Goal: Information Seeking & Learning: Learn about a topic

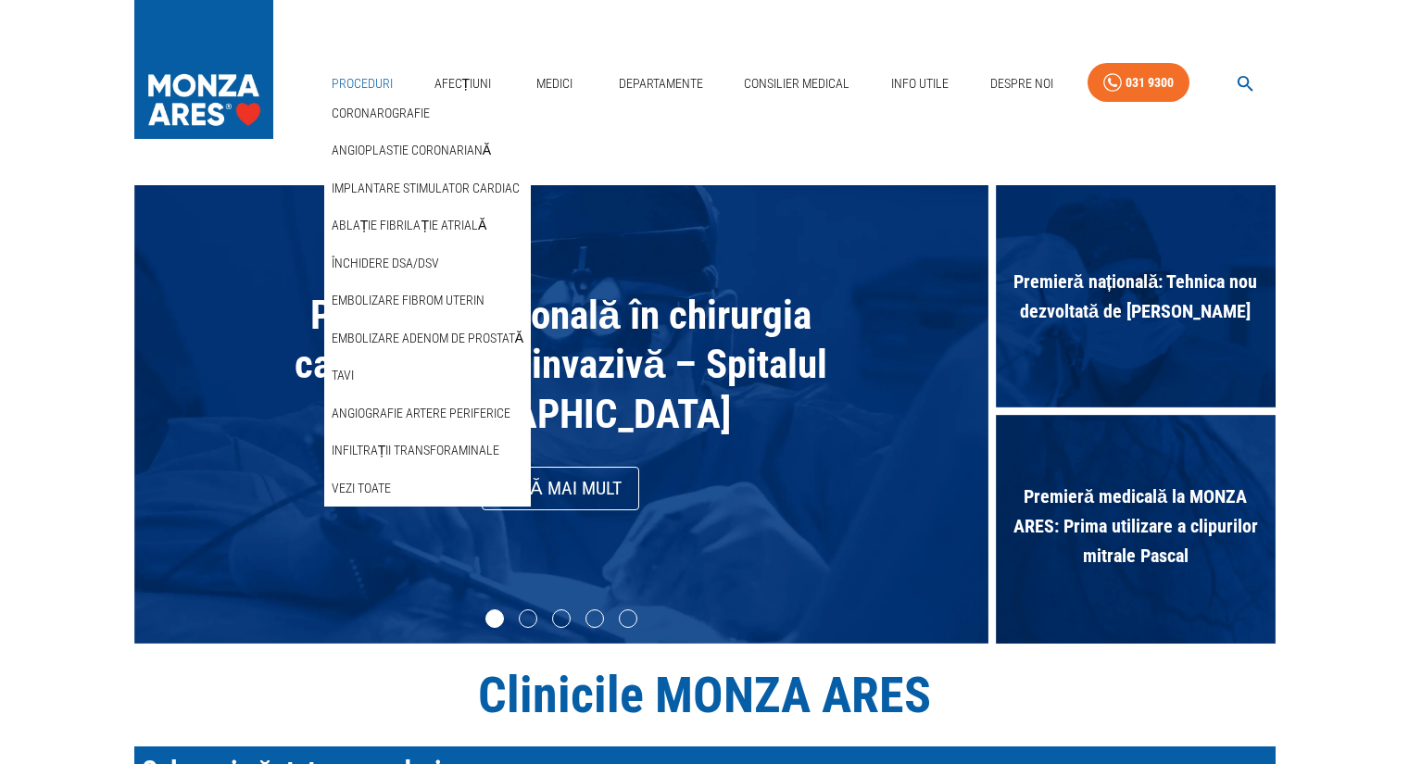
click at [365, 84] on link "Proceduri" at bounding box center [362, 84] width 76 height 38
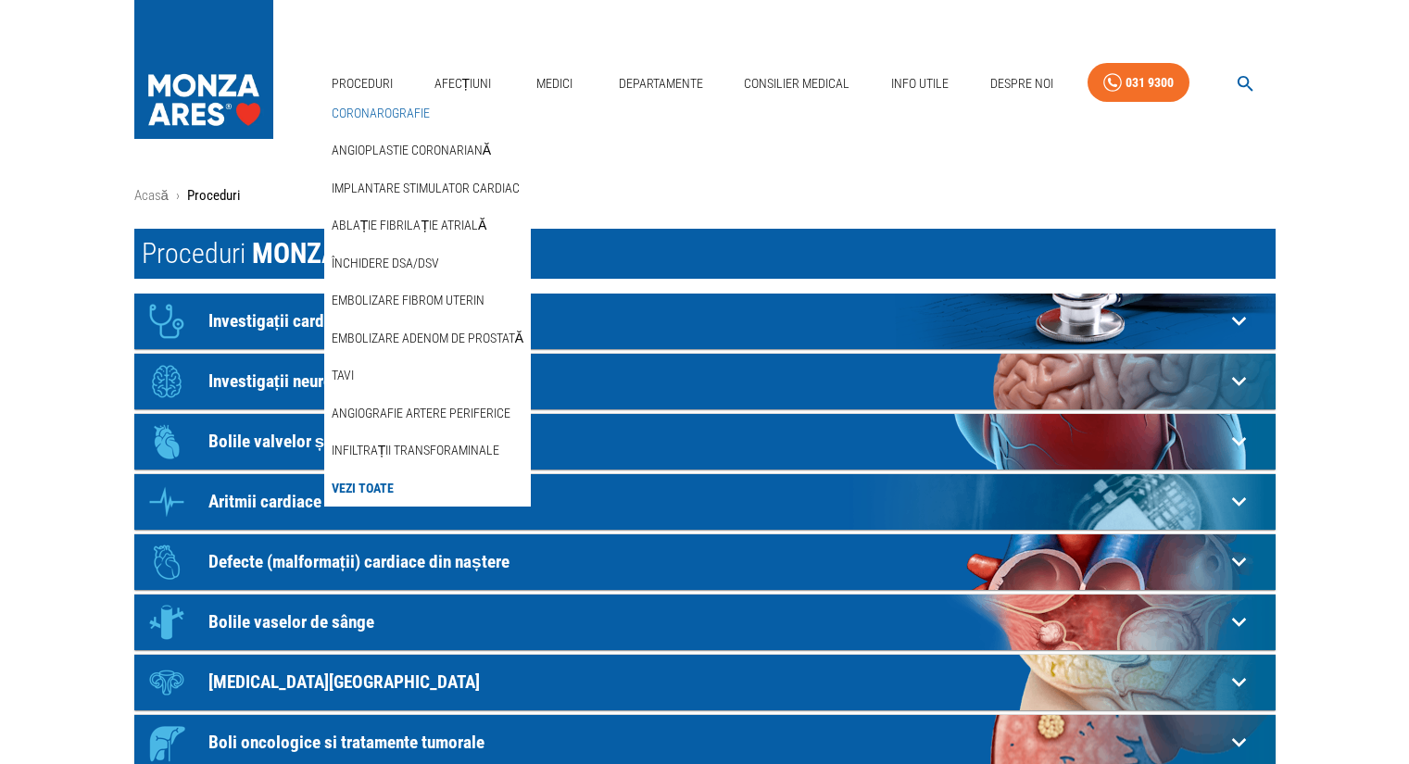
click at [379, 114] on link "Coronarografie" at bounding box center [381, 113] width 106 height 31
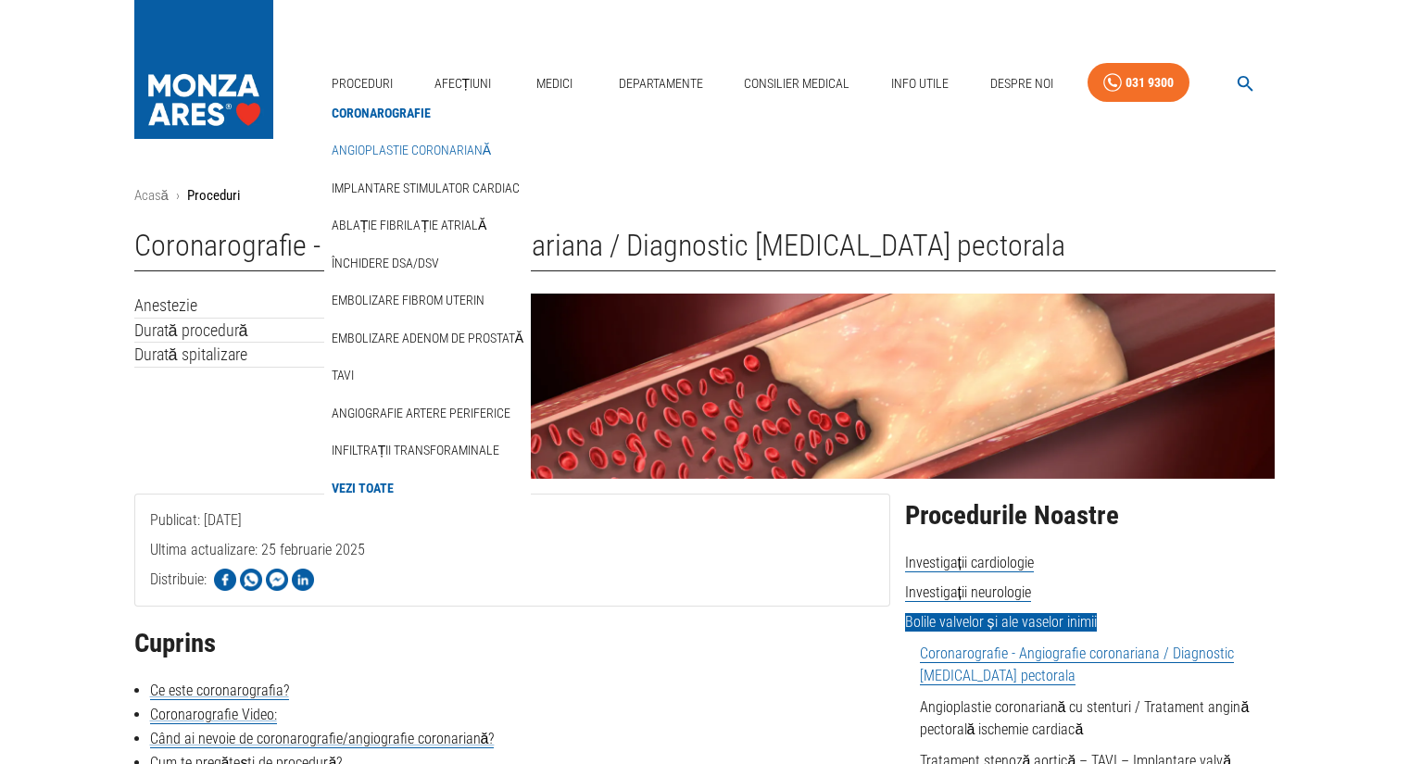
click at [393, 150] on link "Angioplastie coronariană" at bounding box center [411, 150] width 167 height 31
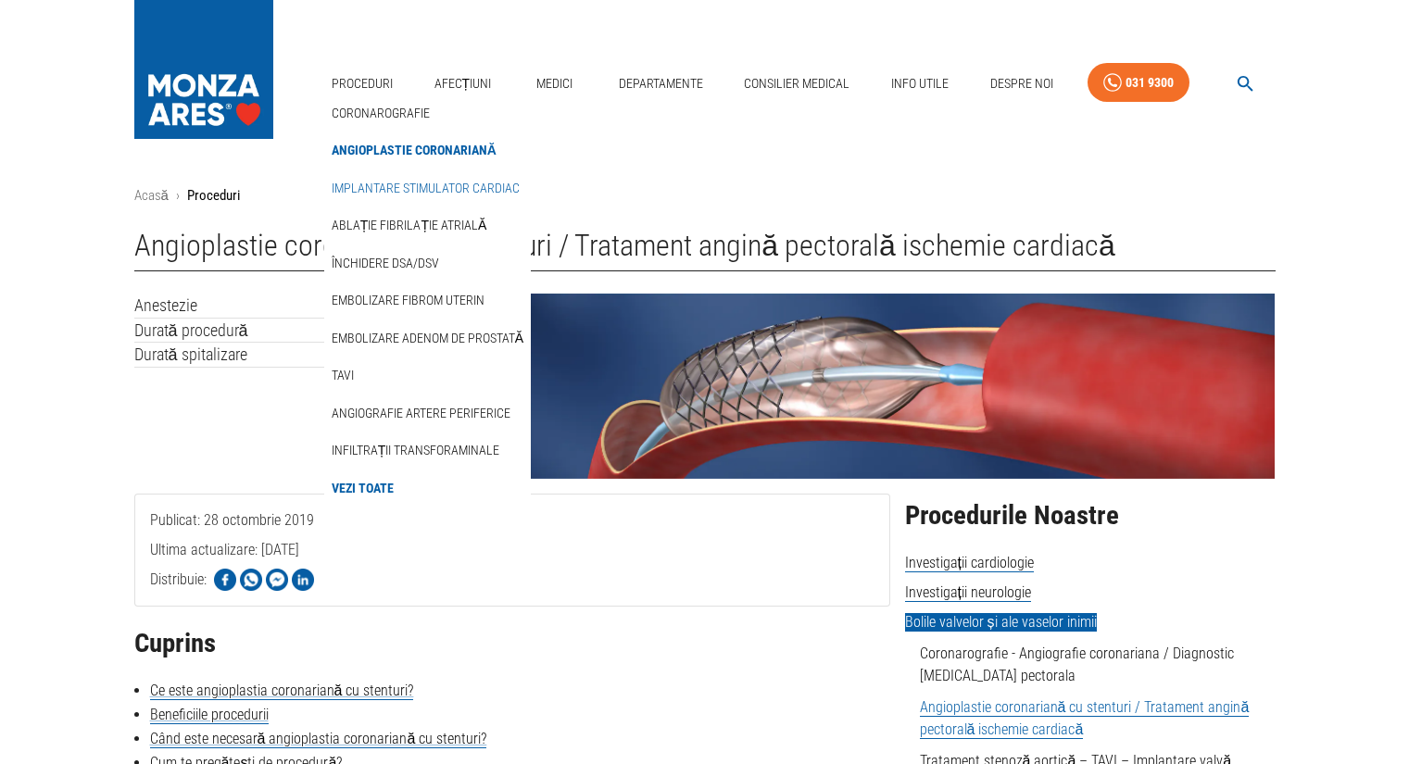
click at [385, 189] on link "Implantare stimulator cardiac" at bounding box center [425, 188] width 195 height 31
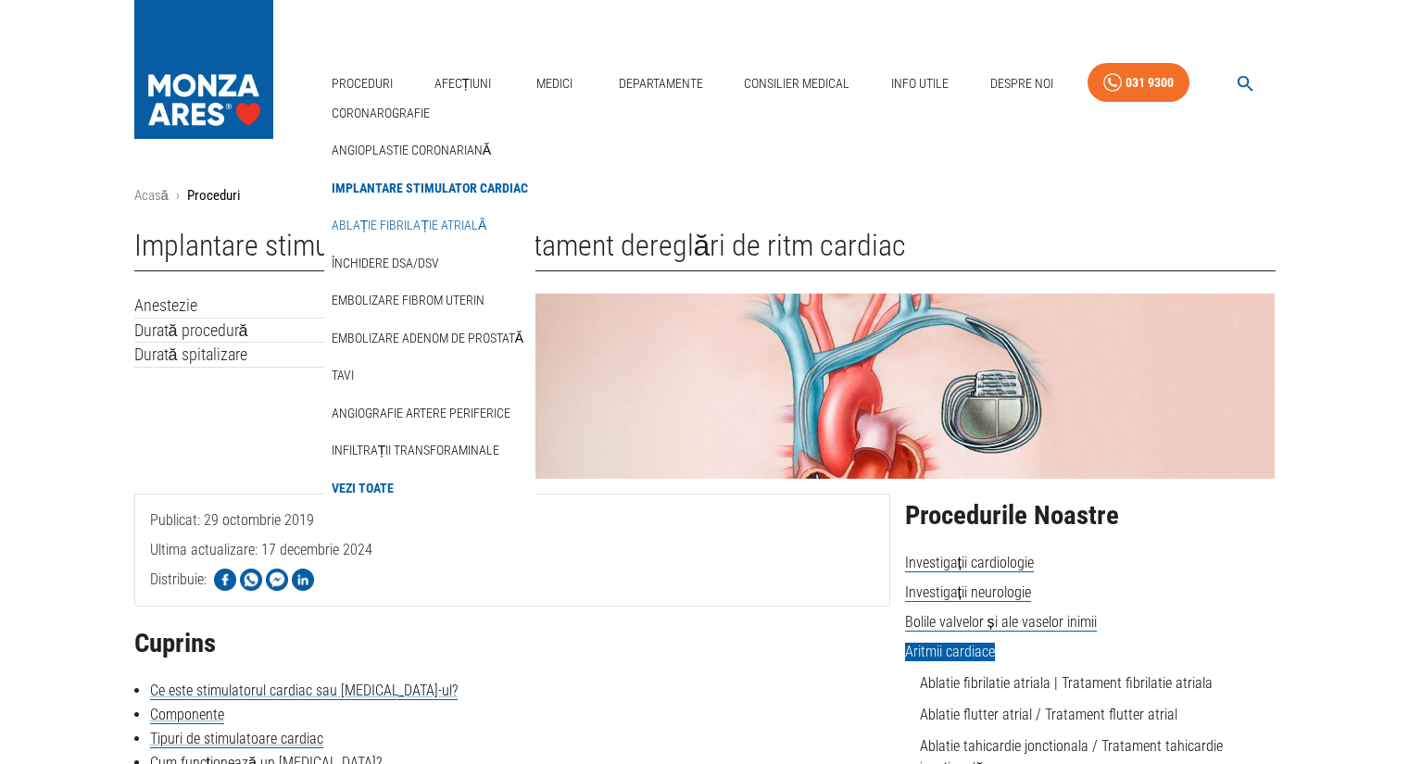
click at [404, 234] on link "Ablație fibrilație atrială" at bounding box center [409, 225] width 162 height 31
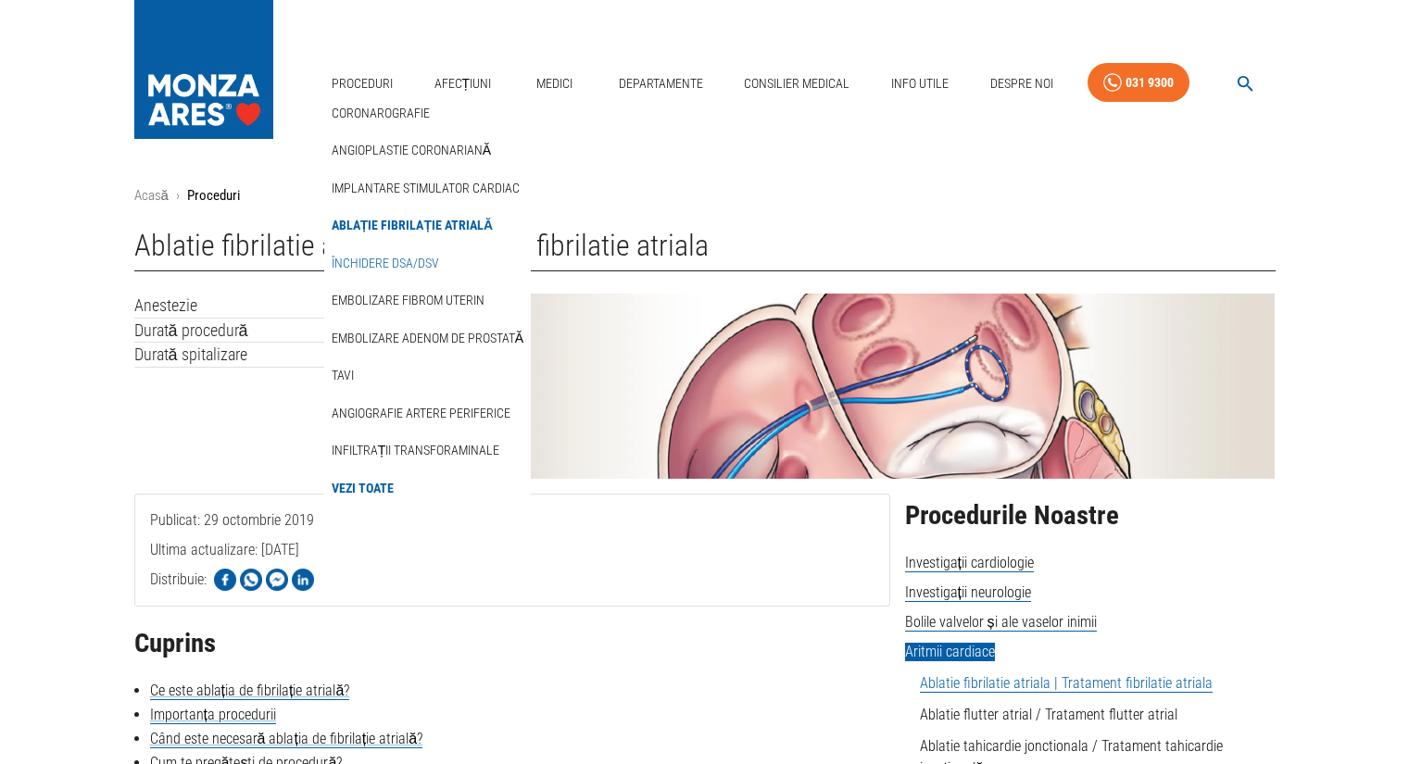
click at [401, 259] on link "Închidere DSA/DSV" at bounding box center [385, 263] width 115 height 31
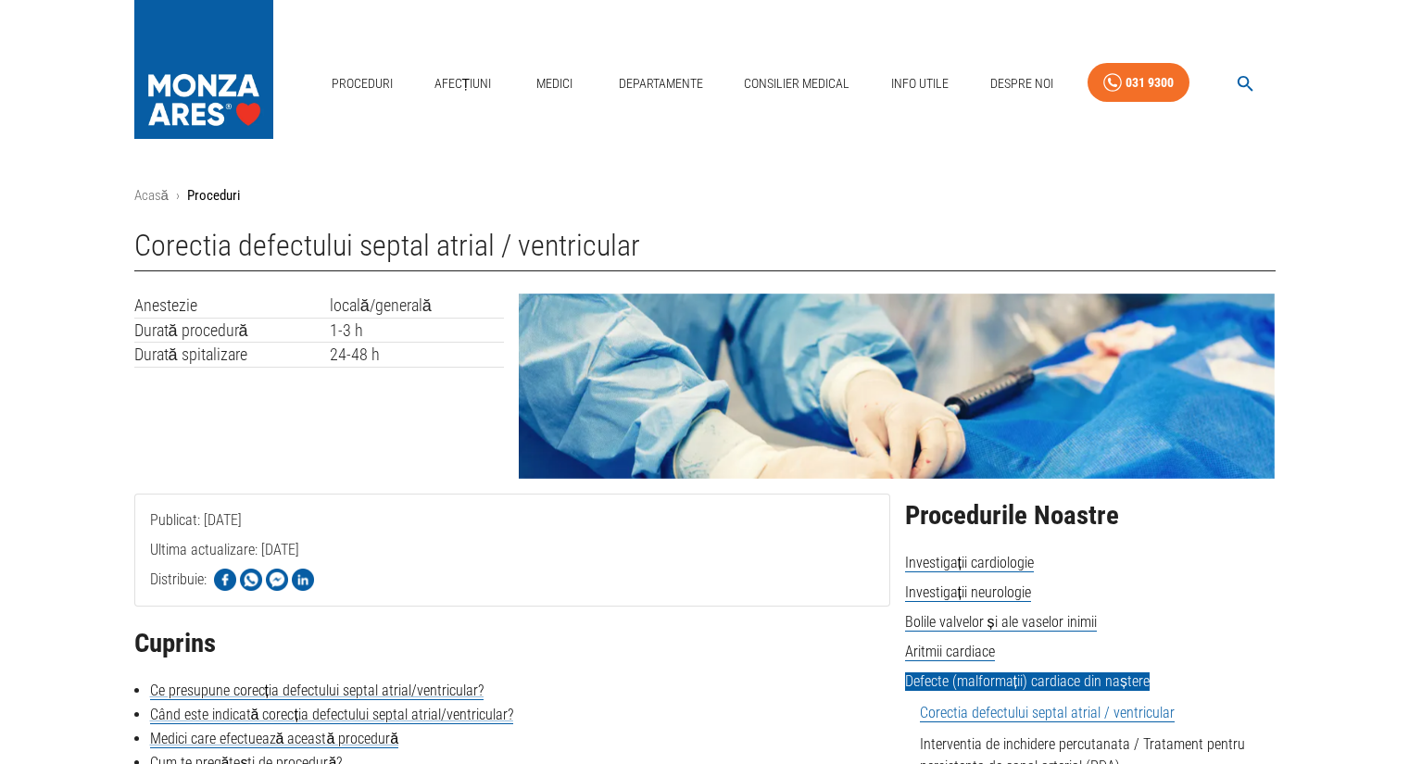
drag, startPoint x: 175, startPoint y: 43, endPoint x: 295, endPoint y: 86, distance: 127.2
click at [175, 43] on img at bounding box center [203, 65] width 139 height 130
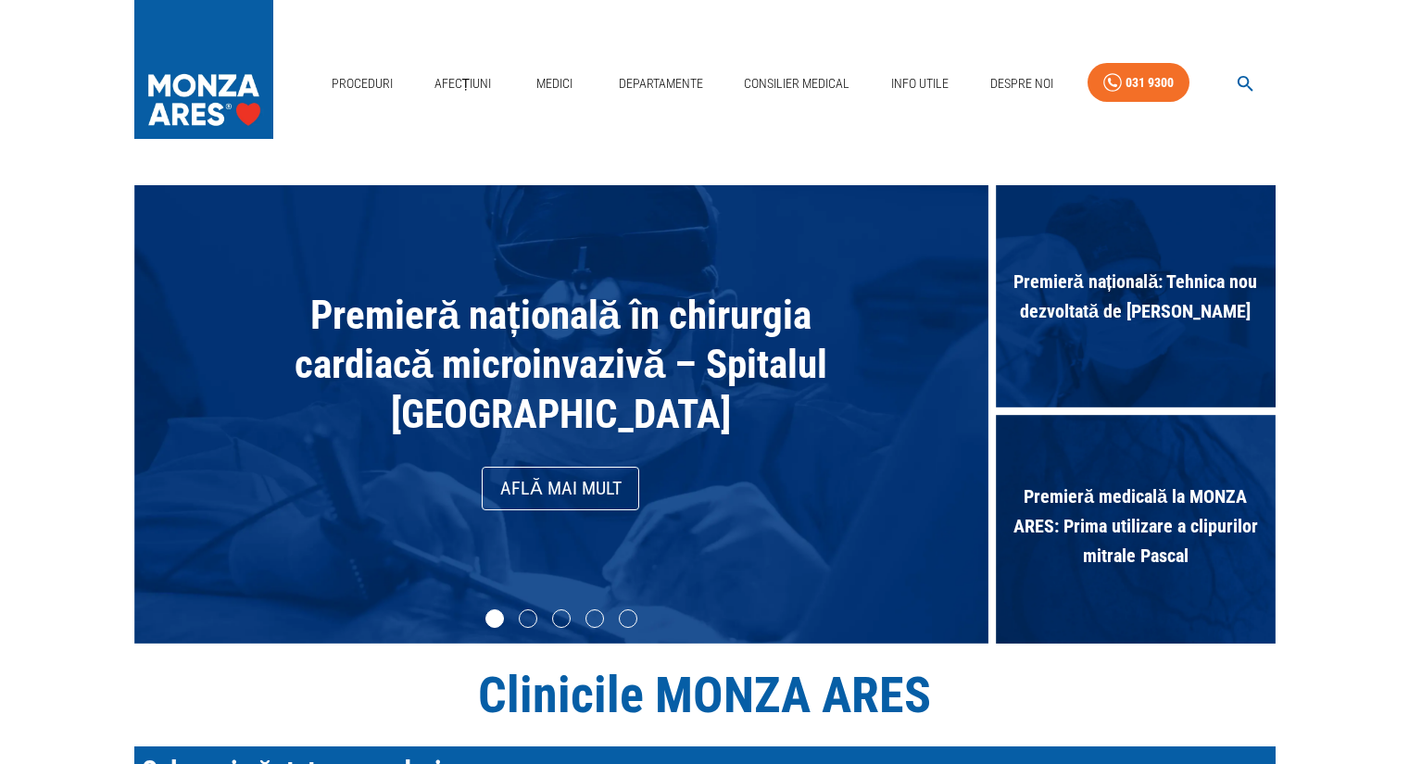
scroll to position [679, 0]
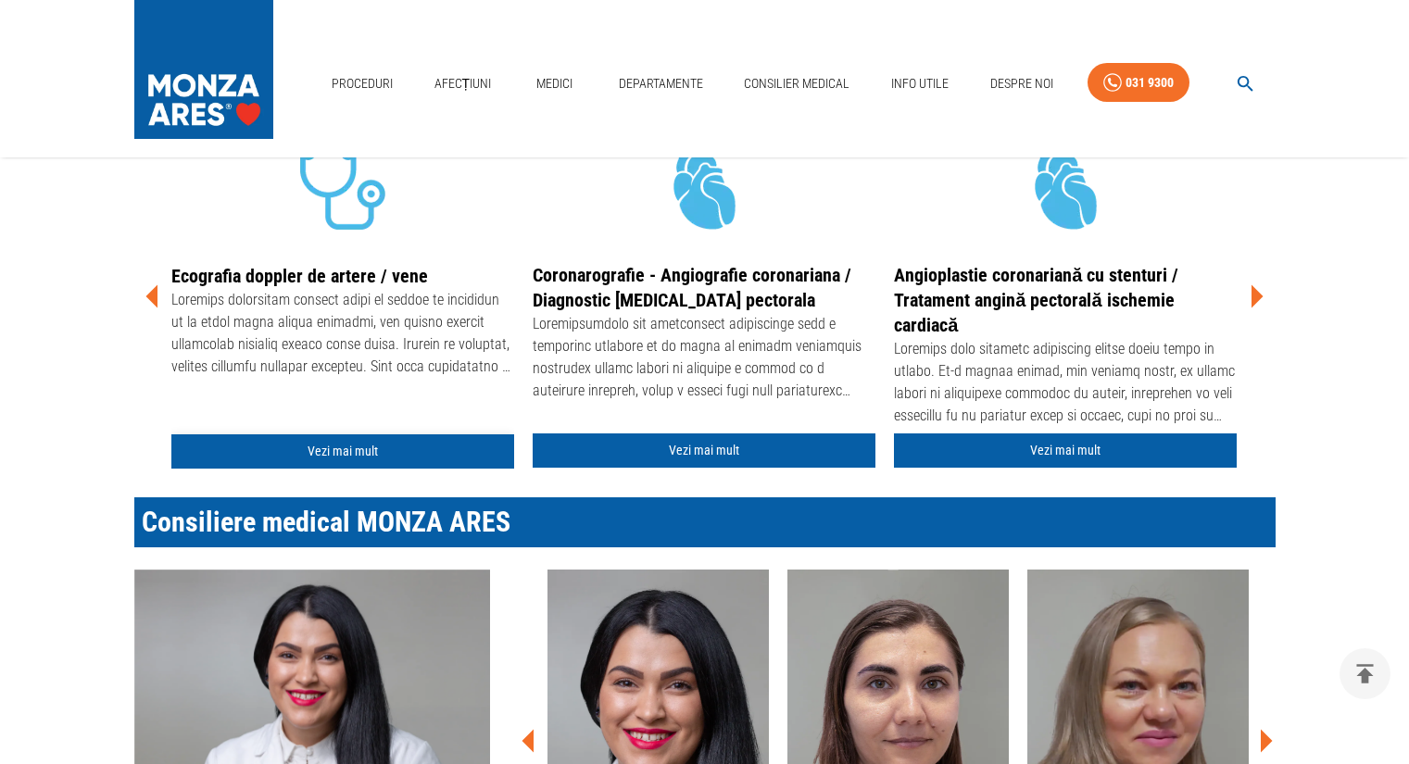
click at [415, 465] on link "Vezi mai mult" at bounding box center [342, 451] width 343 height 34
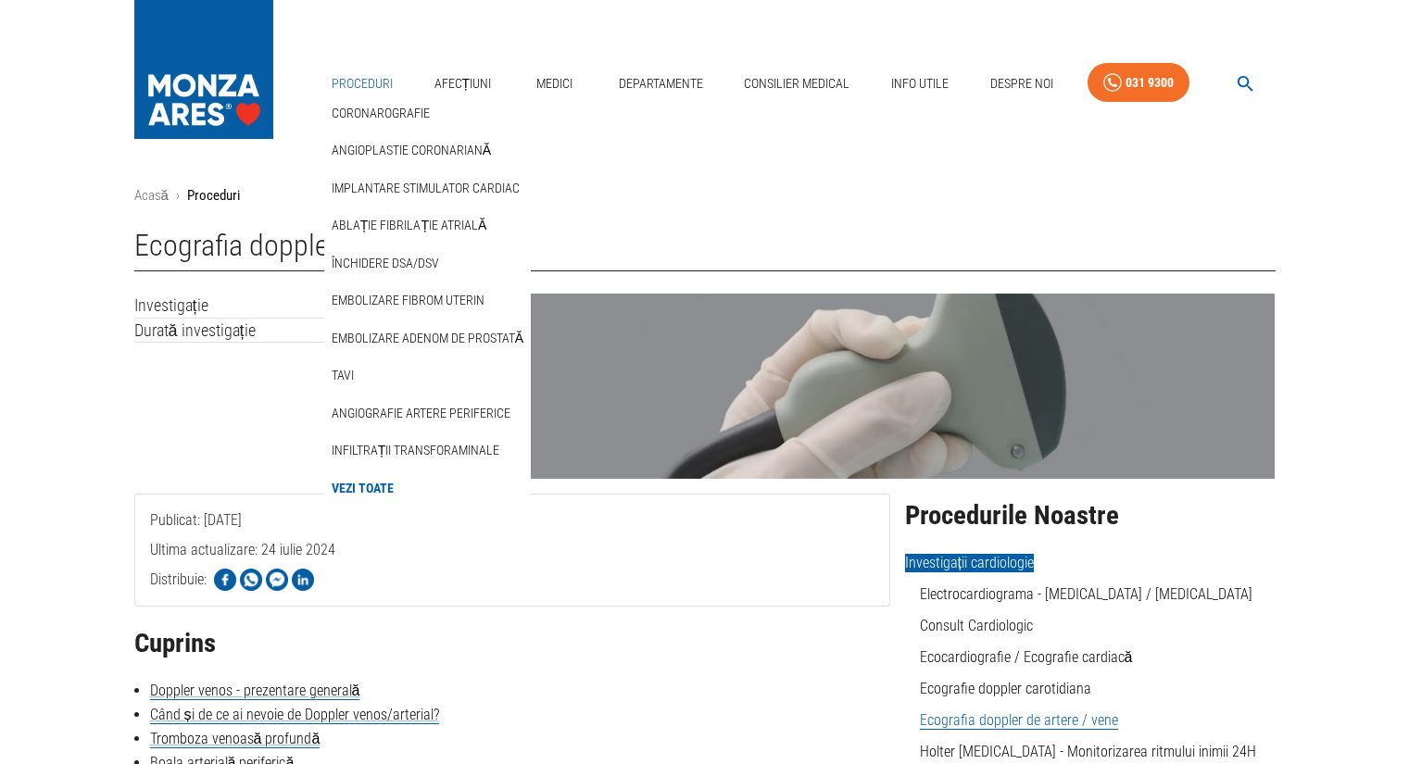
click at [375, 85] on link "Proceduri" at bounding box center [362, 84] width 76 height 38
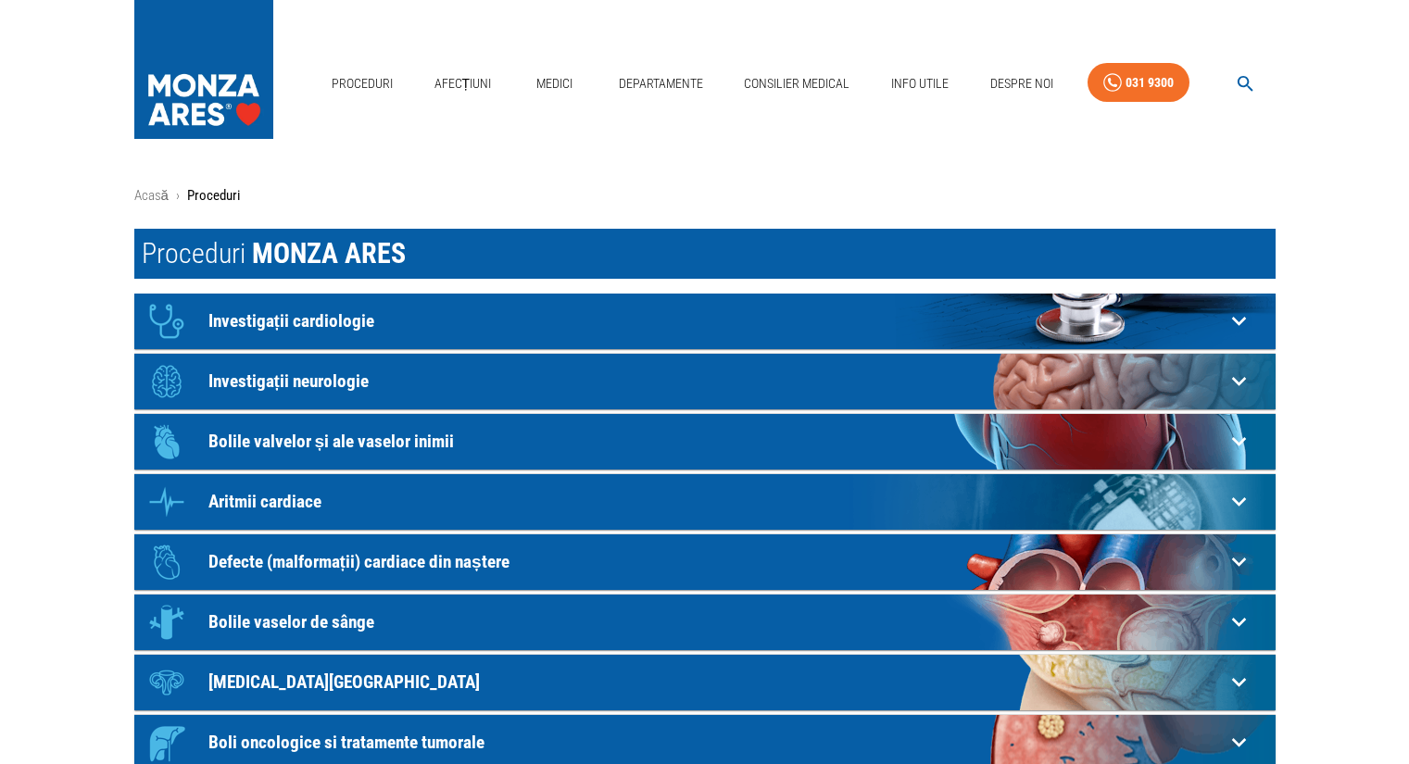
click at [265, 334] on div "Icon Investigații cardiologie" at bounding box center [681, 322] width 1085 height 56
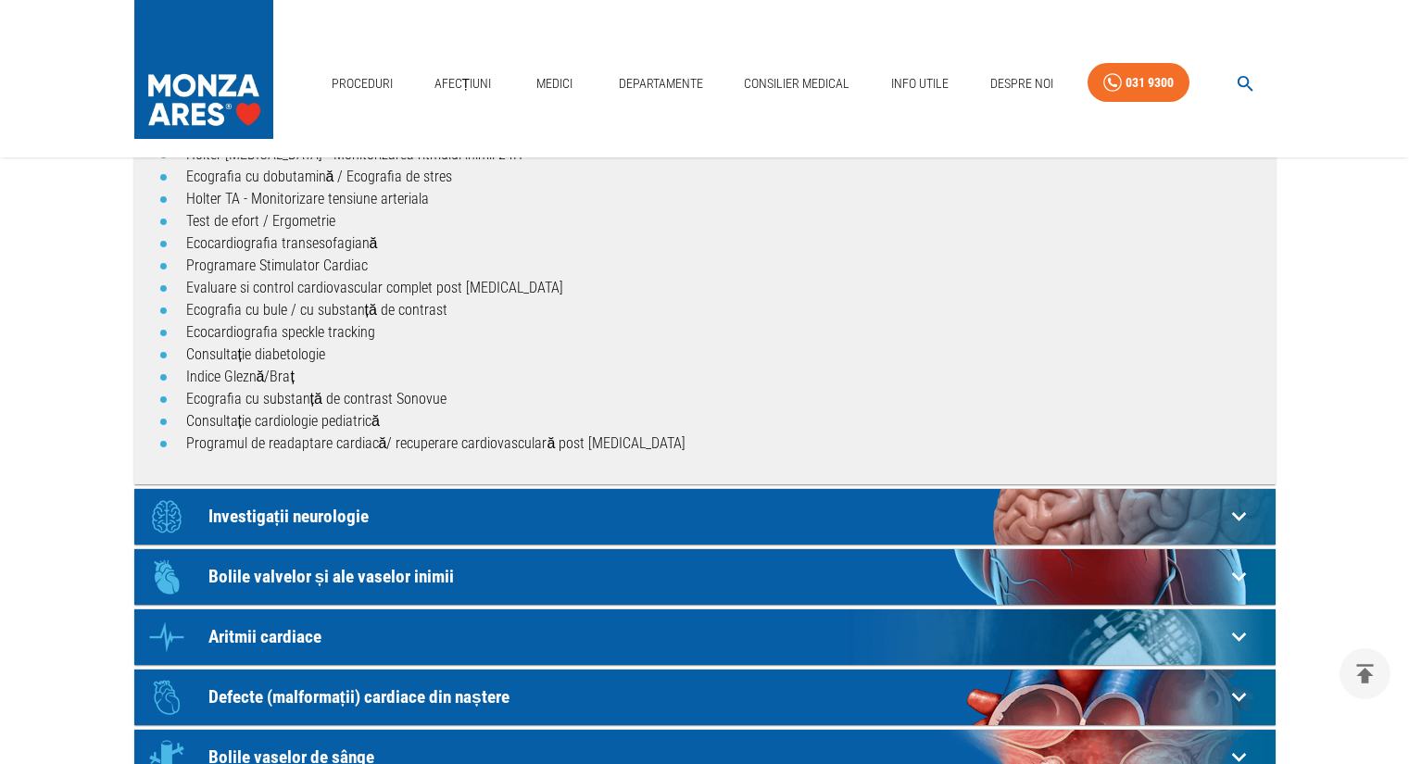
scroll to position [679, 0]
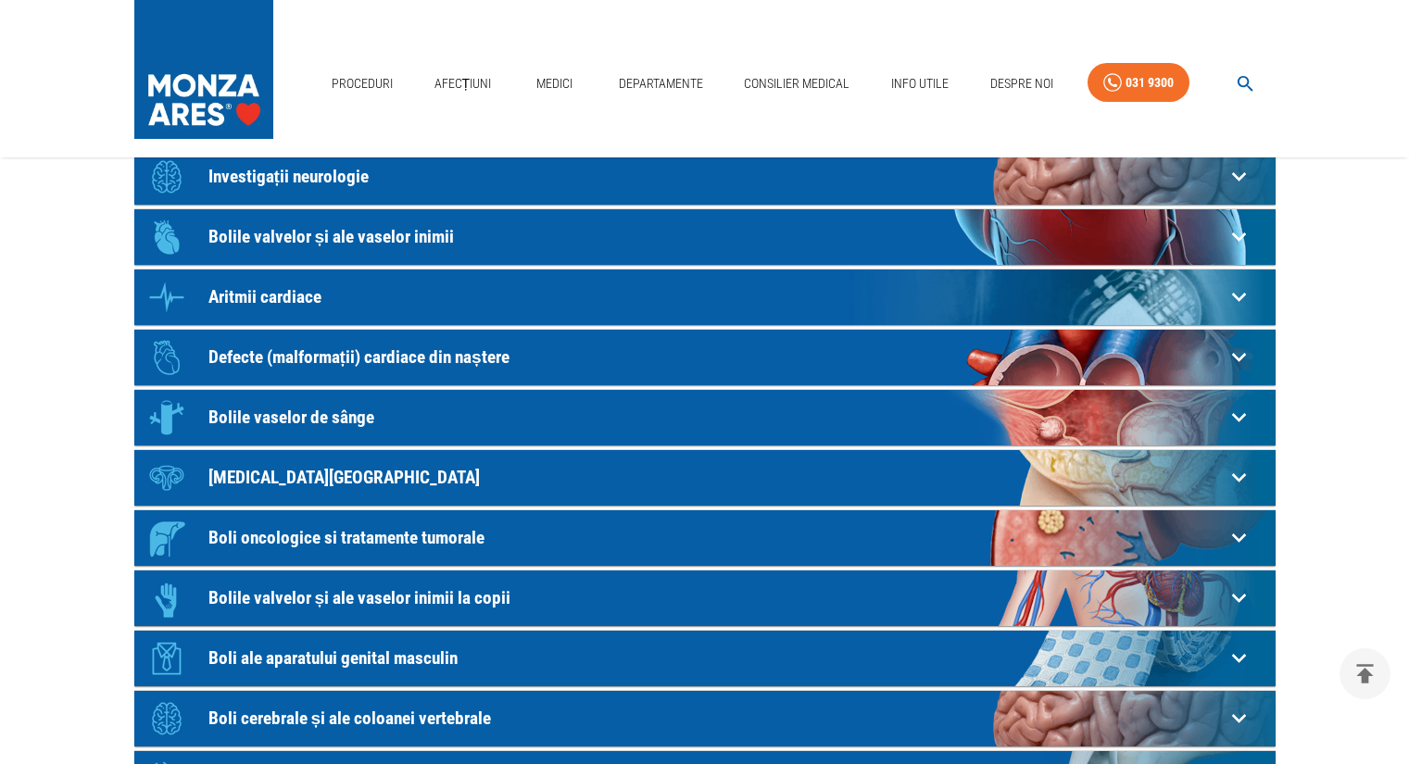
click at [325, 247] on div "Icon Bolile valvelor și ale vaselor inimii" at bounding box center [681, 237] width 1085 height 56
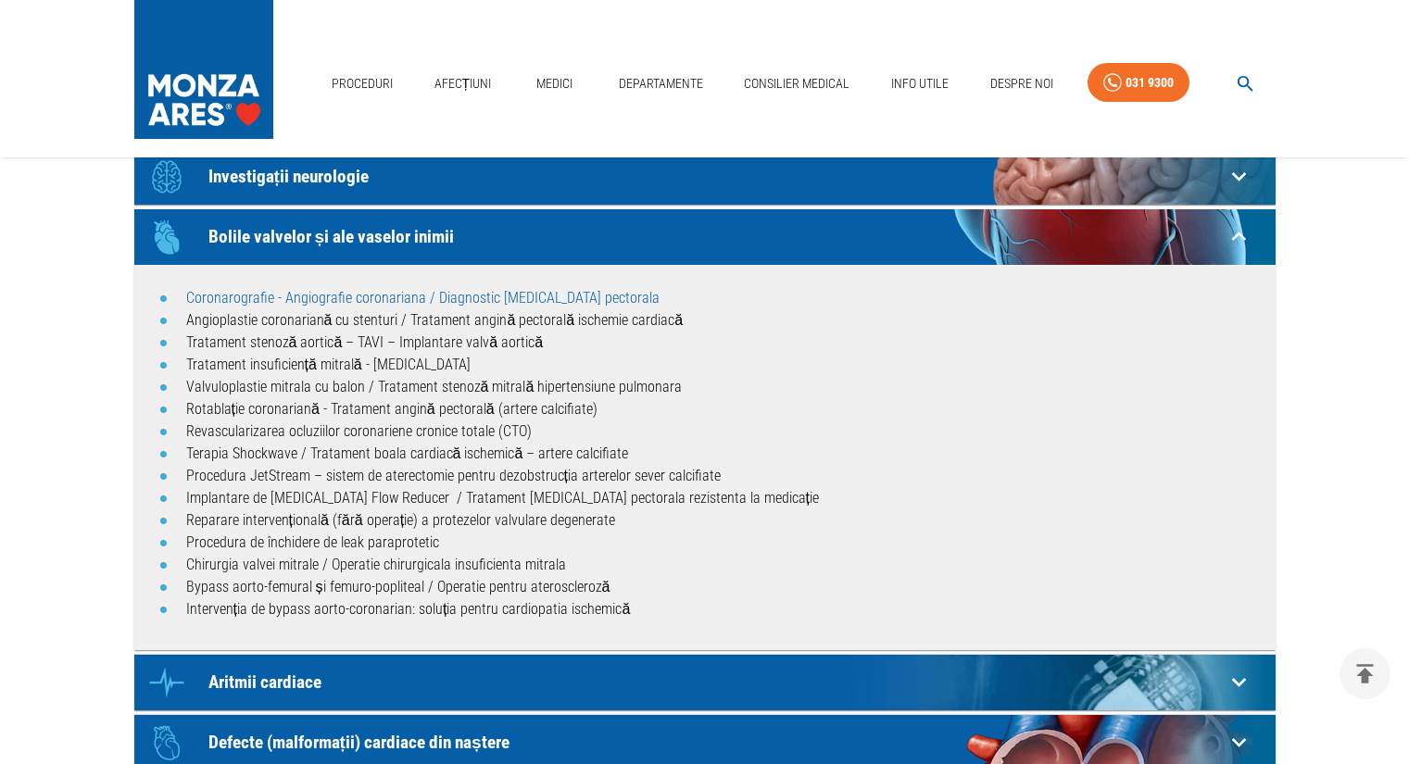
click at [316, 290] on link "Coronarografie - Angiografie coronariana / Diagnostic [MEDICAL_DATA] pectorala" at bounding box center [422, 298] width 473 height 18
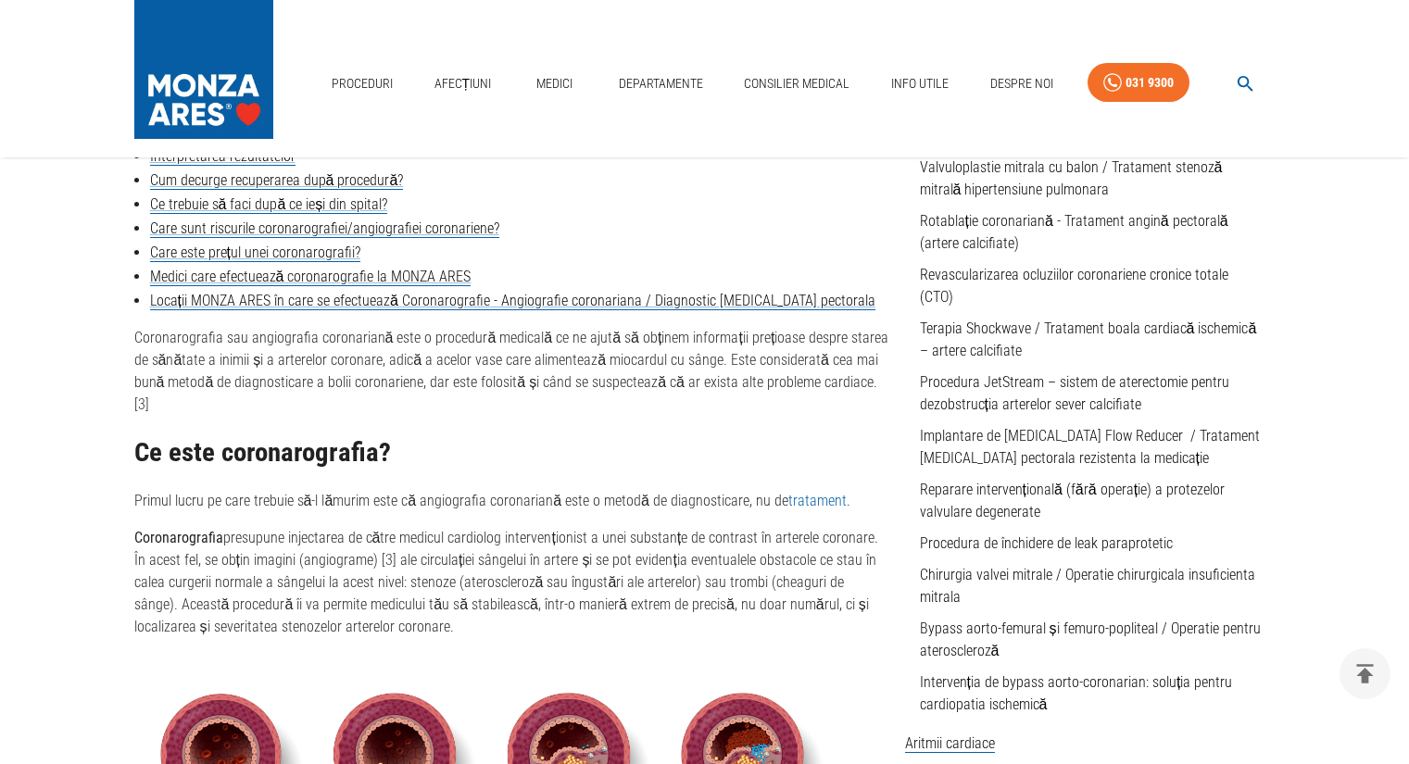
scroll to position [1358, 0]
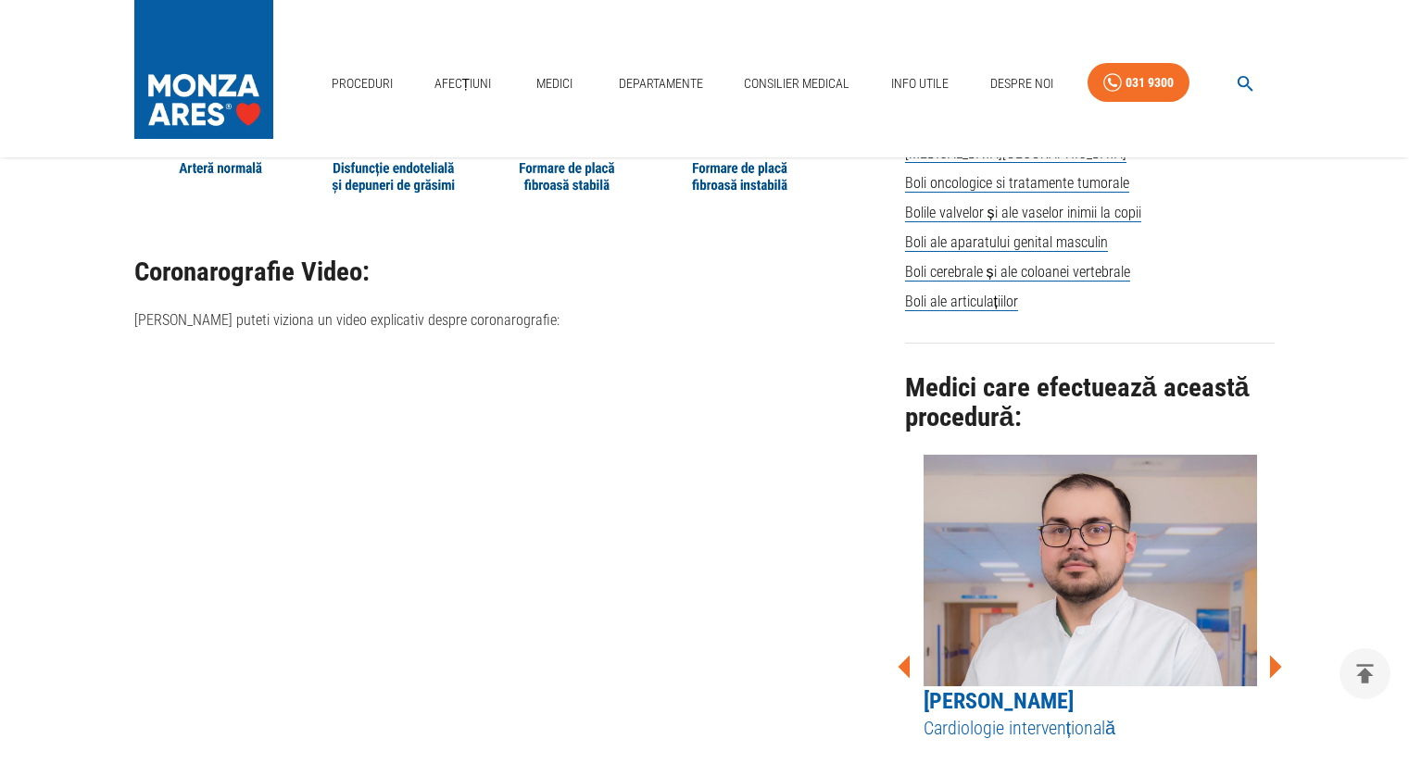
click at [232, 68] on img at bounding box center [203, 65] width 139 height 130
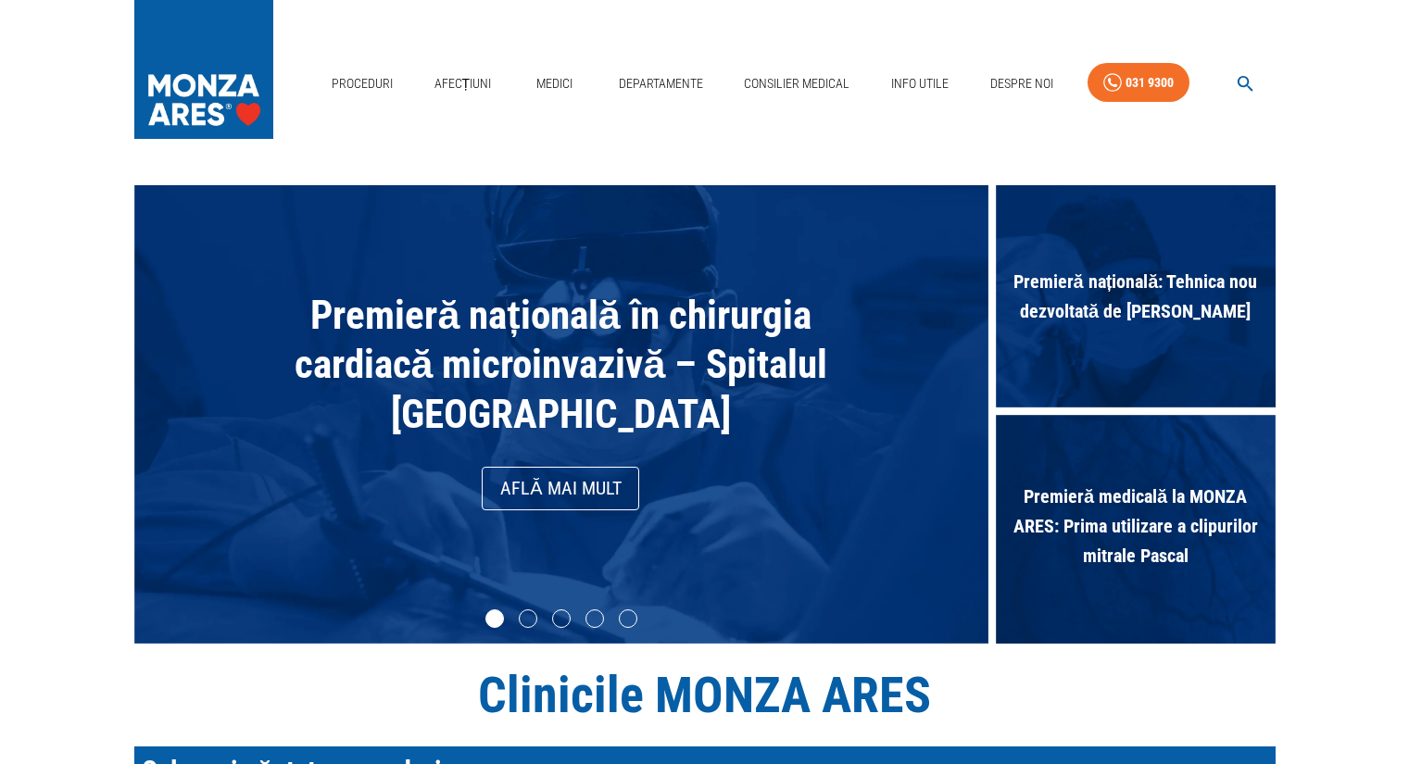
click at [552, 484] on link "Află mai mult" at bounding box center [560, 489] width 157 height 44
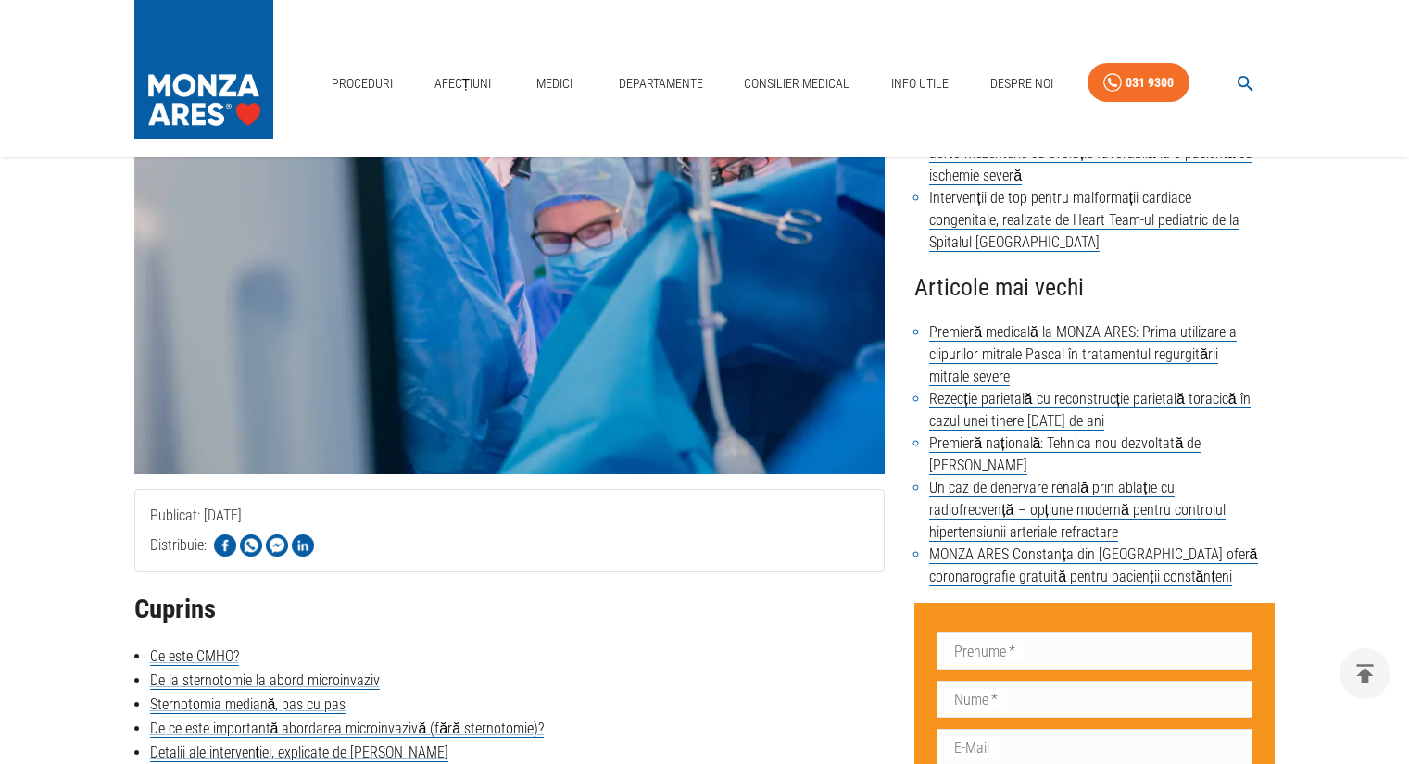
scroll to position [679, 0]
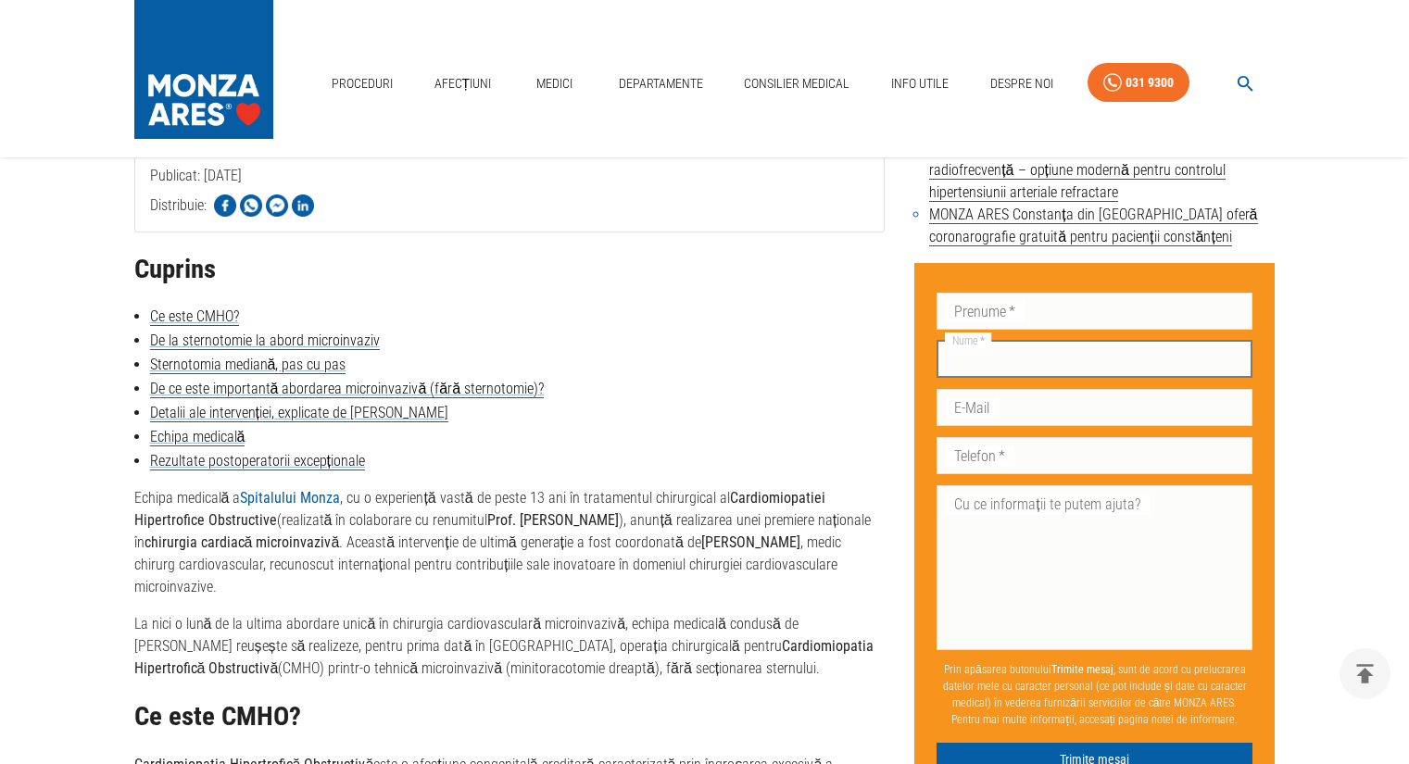
click at [992, 362] on input "Nume   *" at bounding box center [1094, 359] width 316 height 37
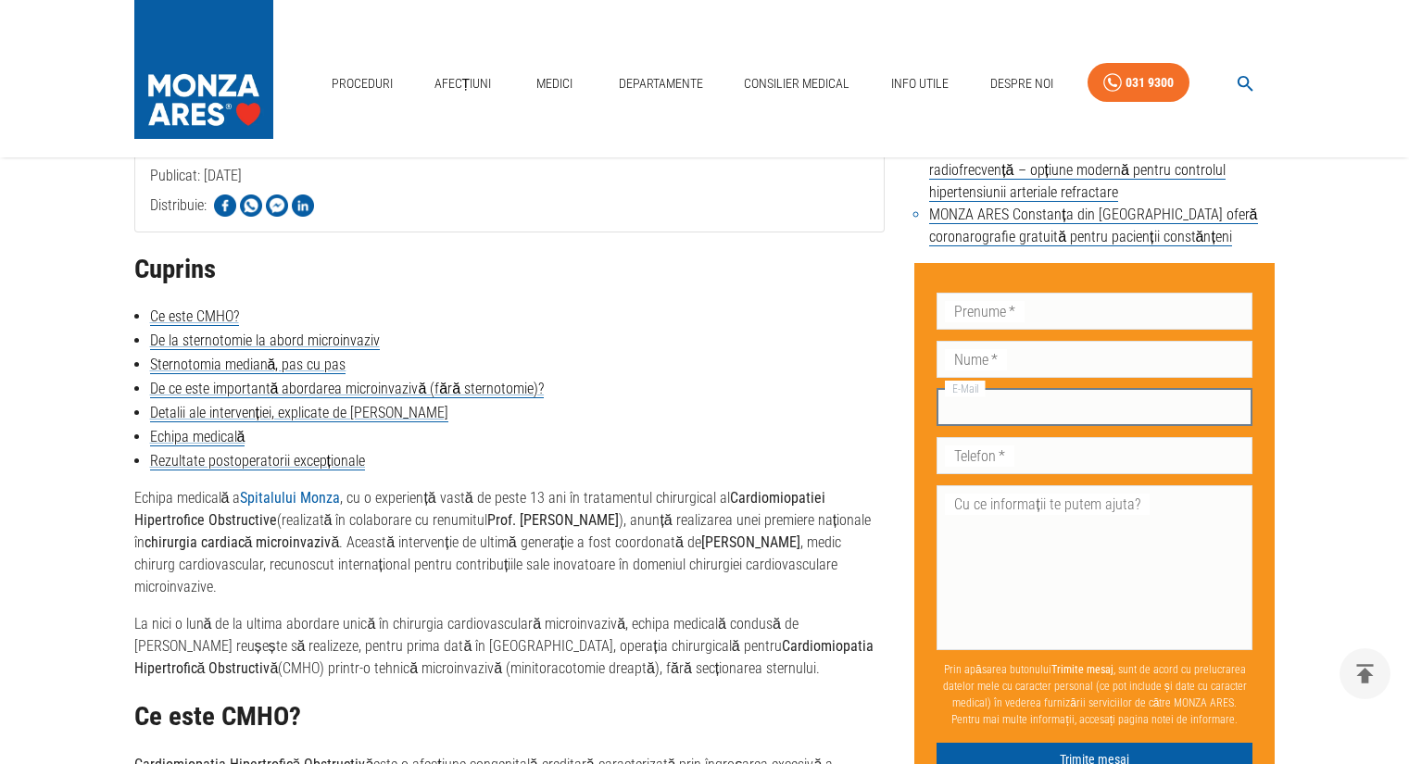
drag, startPoint x: 986, startPoint y: 408, endPoint x: 986, endPoint y: 424, distance: 15.7
click at [986, 408] on input "E-Mail" at bounding box center [1094, 407] width 316 height 37
click at [986, 445] on div "Telefon   * Telefon   *" at bounding box center [1094, 455] width 316 height 37
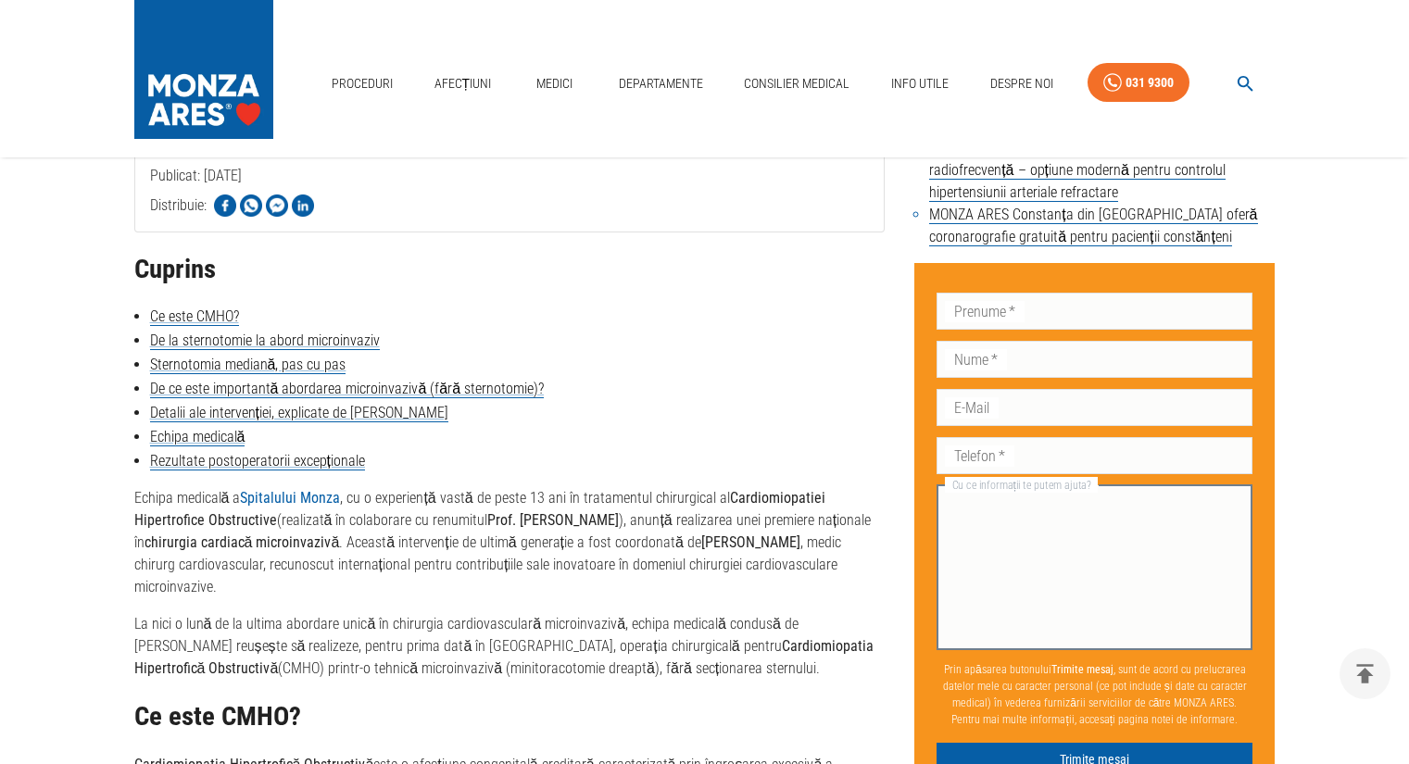
click at [987, 520] on textarea "Cu ce informații te putem ajuta?" at bounding box center [1094, 567] width 290 height 149
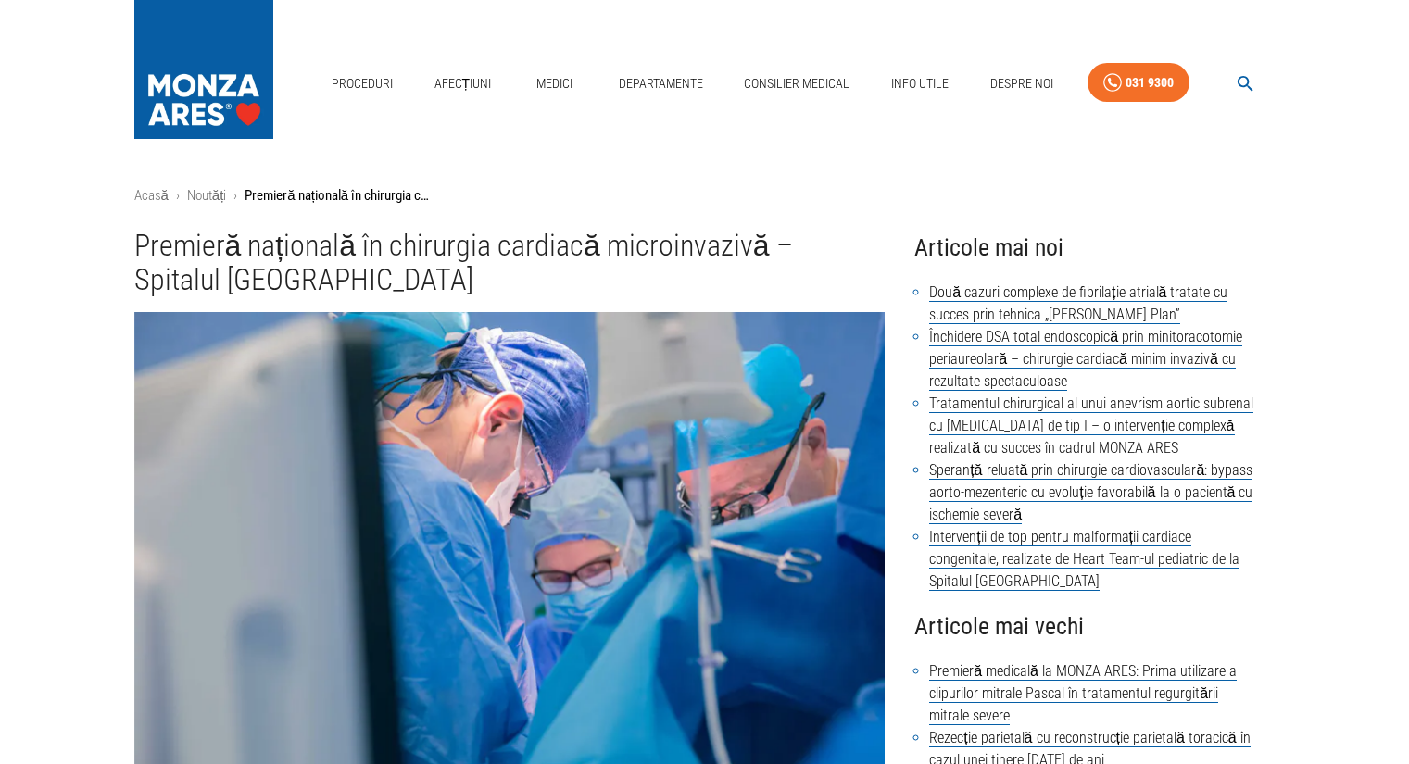
click at [221, 27] on img at bounding box center [203, 65] width 139 height 130
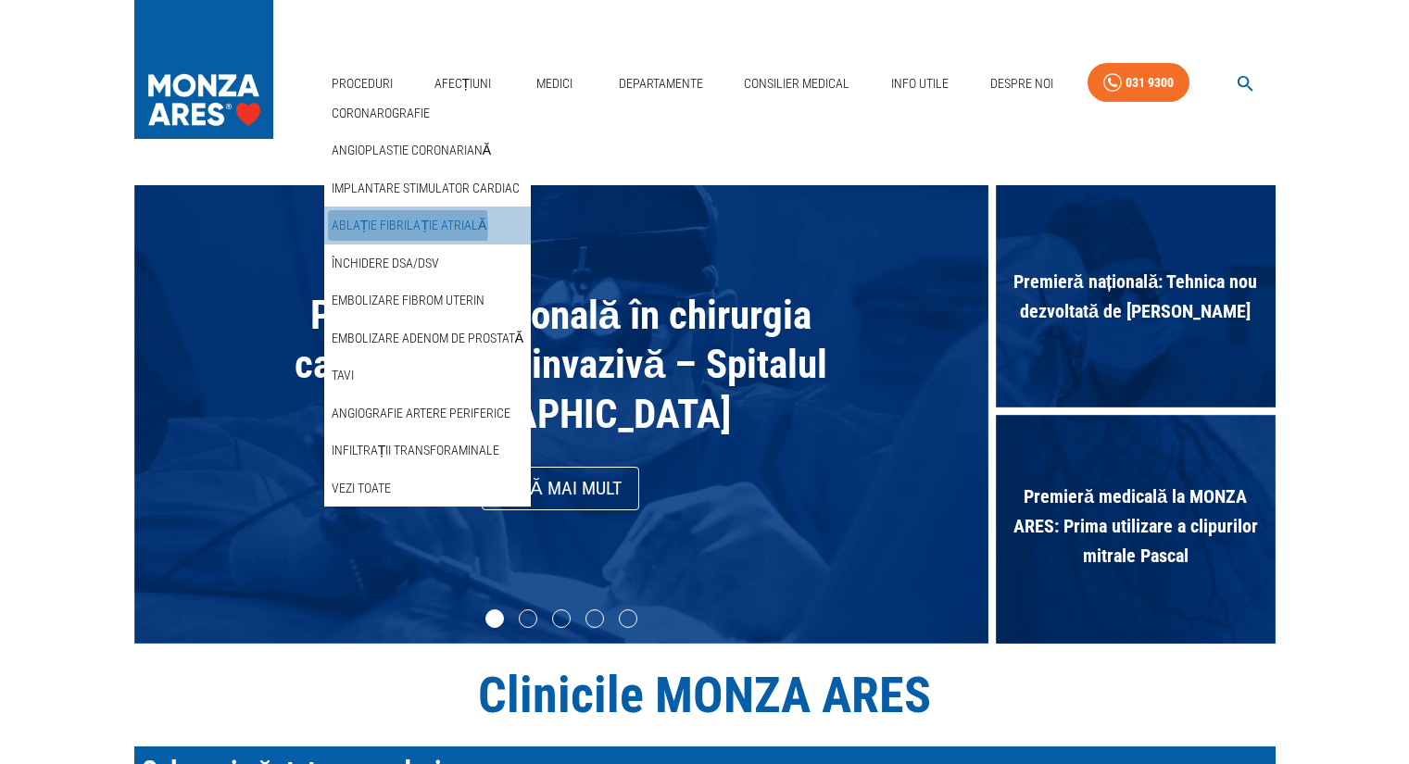
click at [378, 228] on link "Ablație fibrilație atrială" at bounding box center [409, 225] width 162 height 31
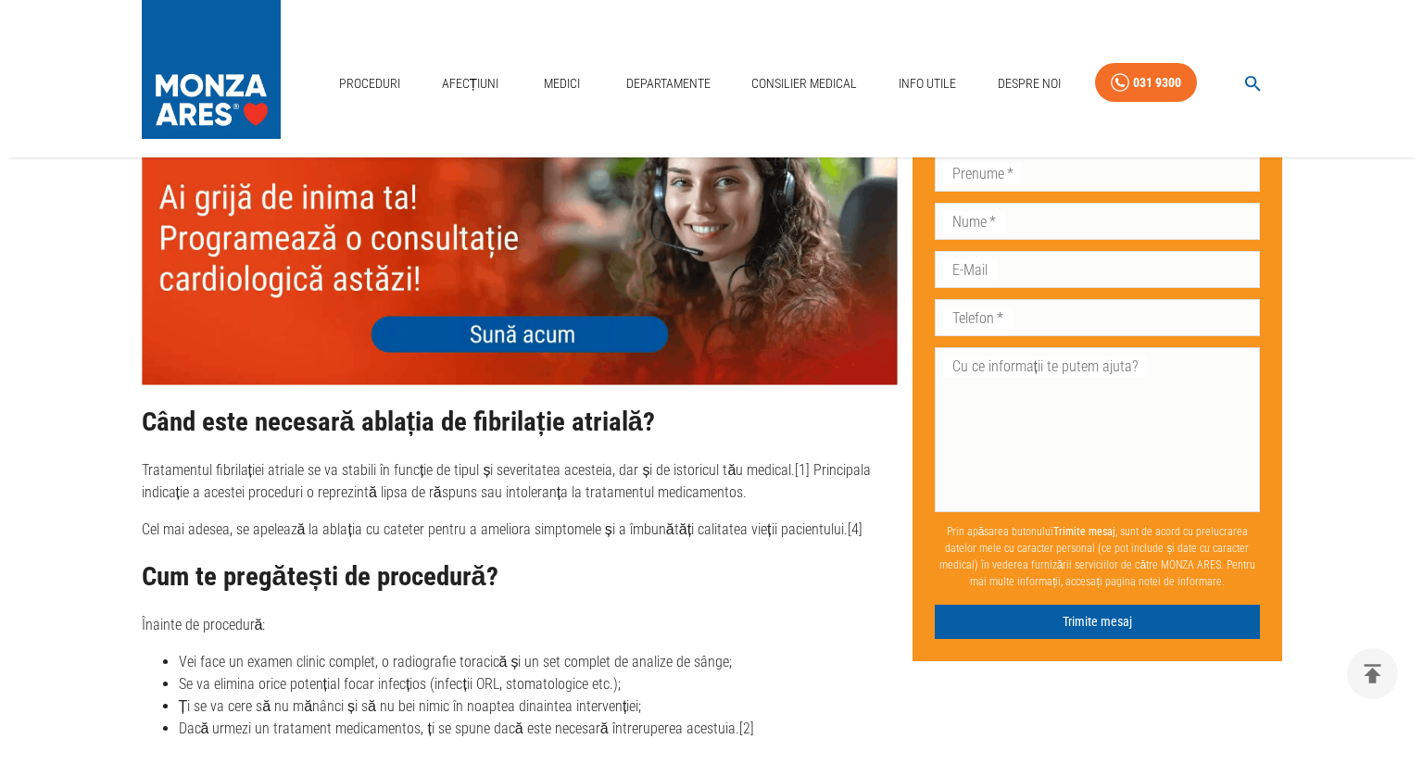
scroll to position [1698, 0]
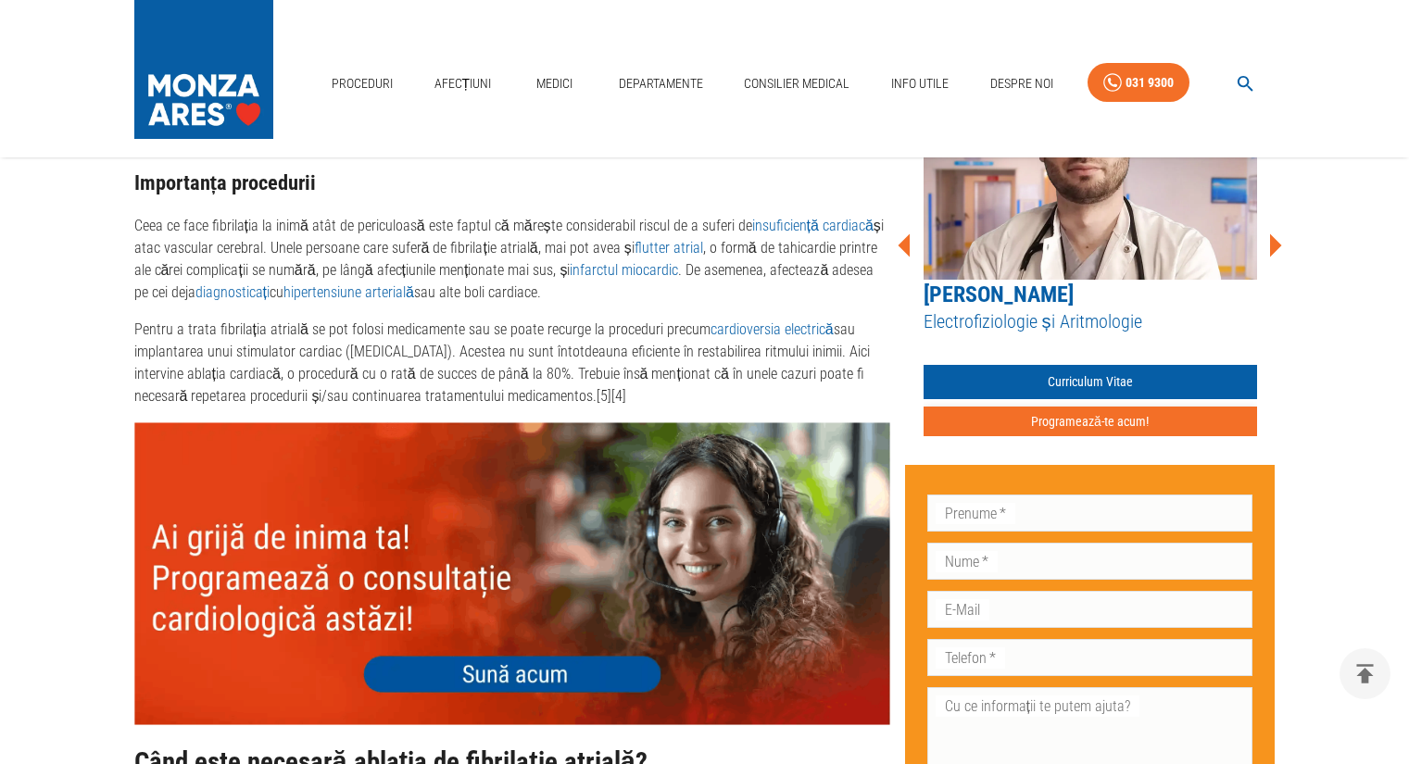
click at [1068, 407] on button "Programează-te acum!" at bounding box center [1089, 422] width 333 height 31
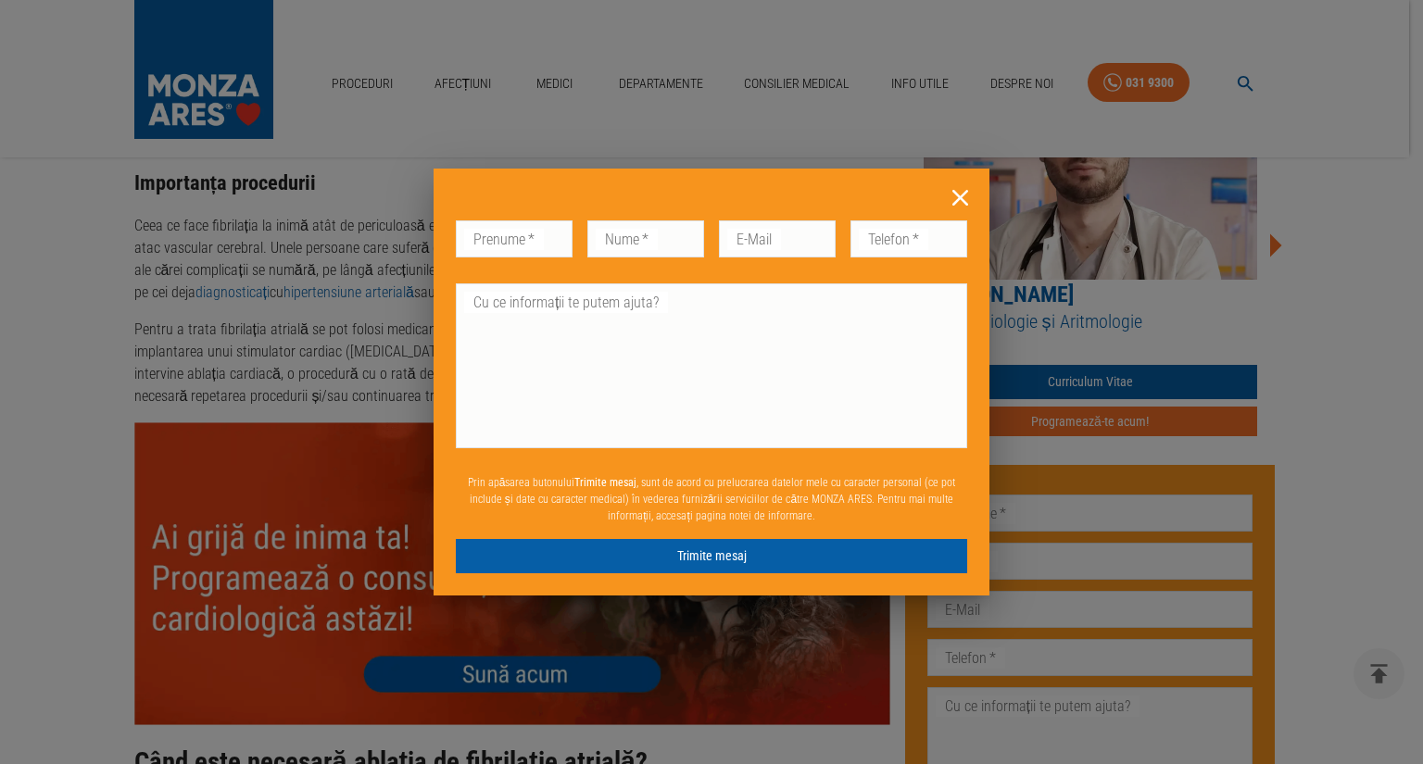
click at [963, 194] on icon at bounding box center [960, 198] width 16 height 16
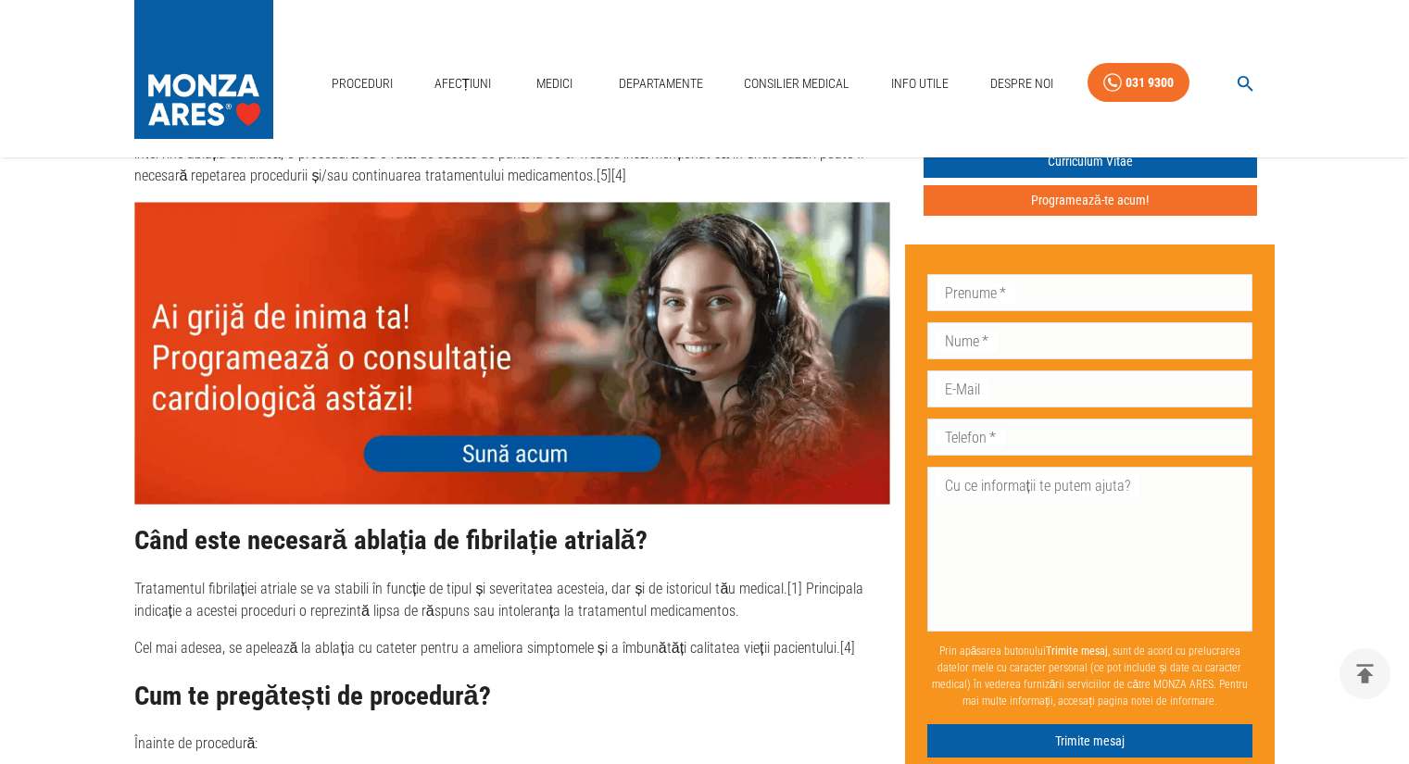
scroll to position [1888, 0]
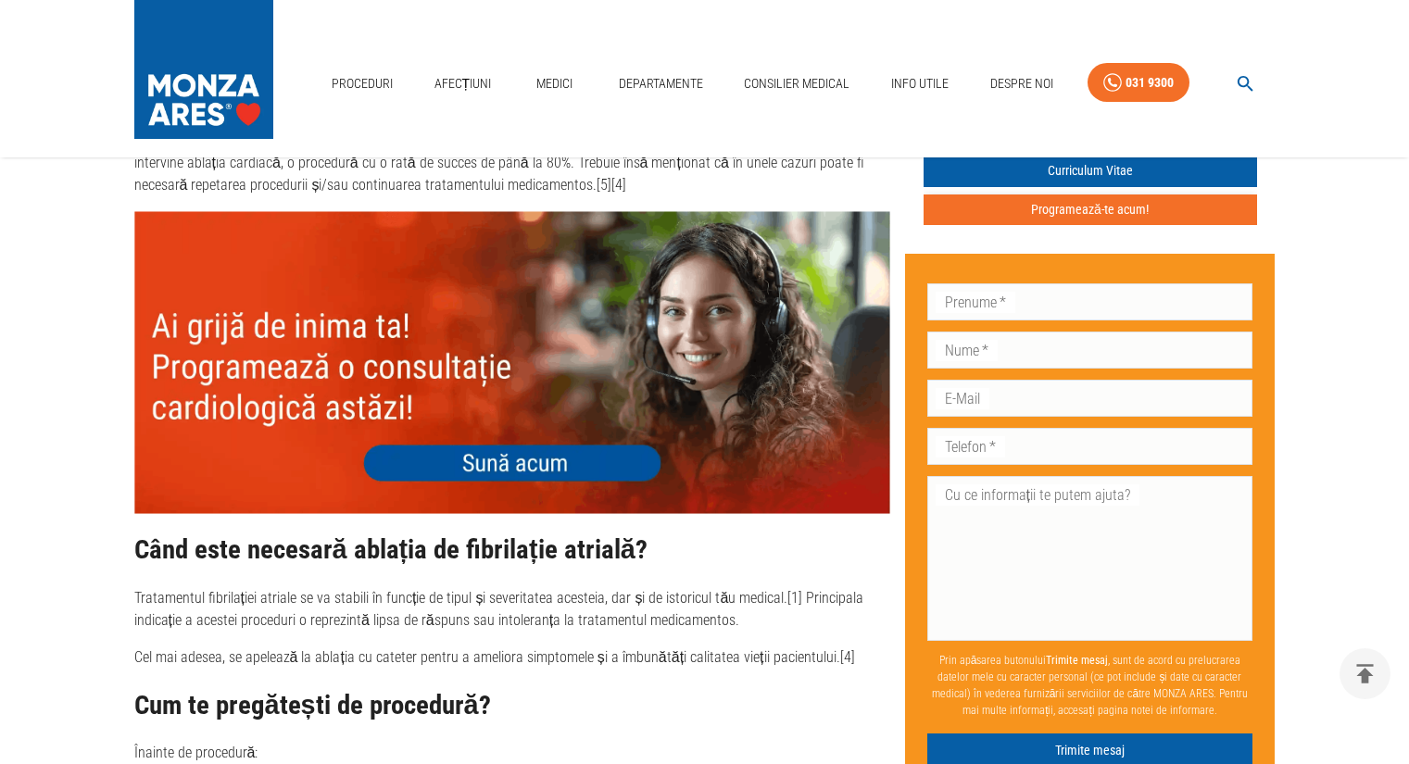
click at [1097, 194] on button "Programează-te acum!" at bounding box center [1089, 209] width 333 height 31
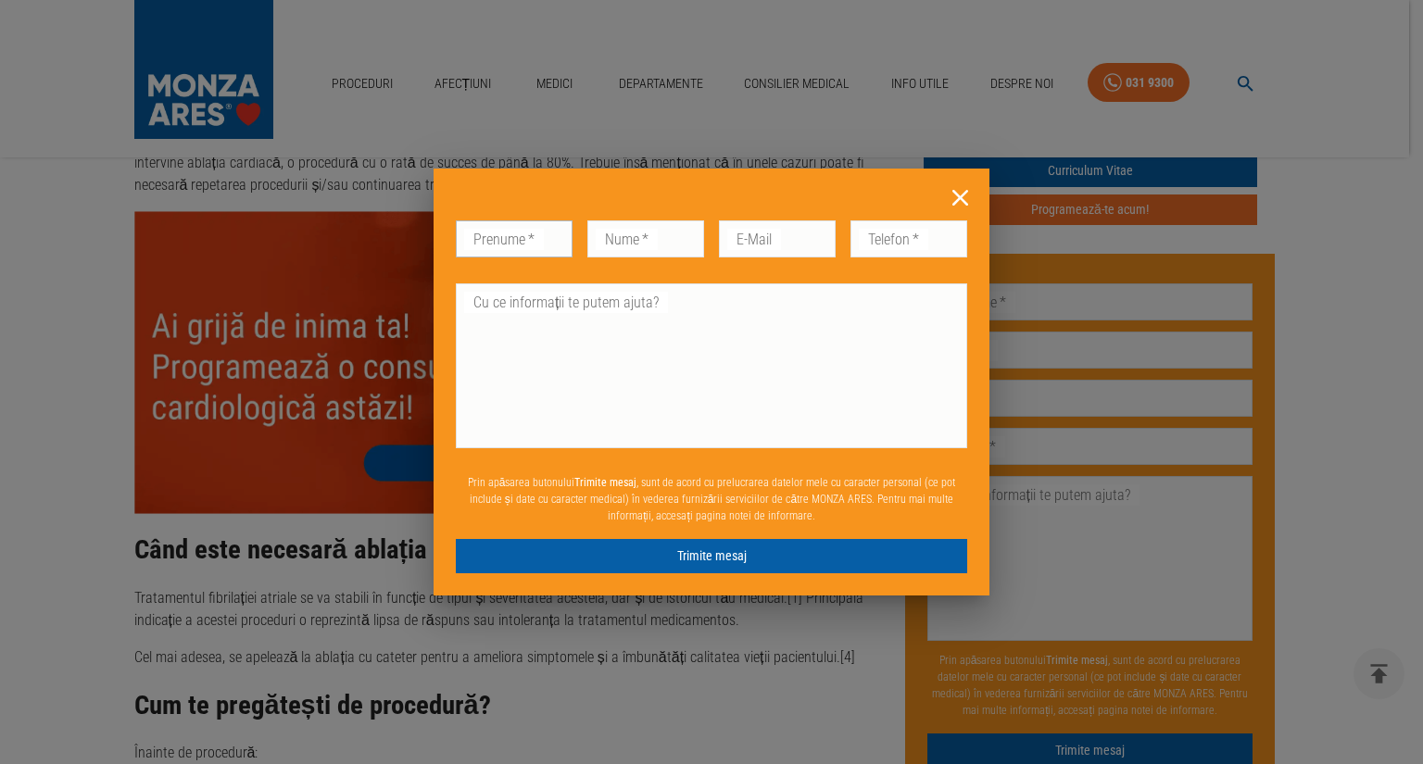
drag, startPoint x: 520, startPoint y: 246, endPoint x: 571, endPoint y: 251, distance: 52.1
click at [520, 246] on input "Prenume   *" at bounding box center [514, 238] width 117 height 37
click at [658, 248] on input "Nume   *" at bounding box center [645, 238] width 117 height 37
drag, startPoint x: 772, startPoint y: 238, endPoint x: 798, endPoint y: 246, distance: 28.1
click at [772, 238] on input "E-Mail" at bounding box center [777, 238] width 117 height 37
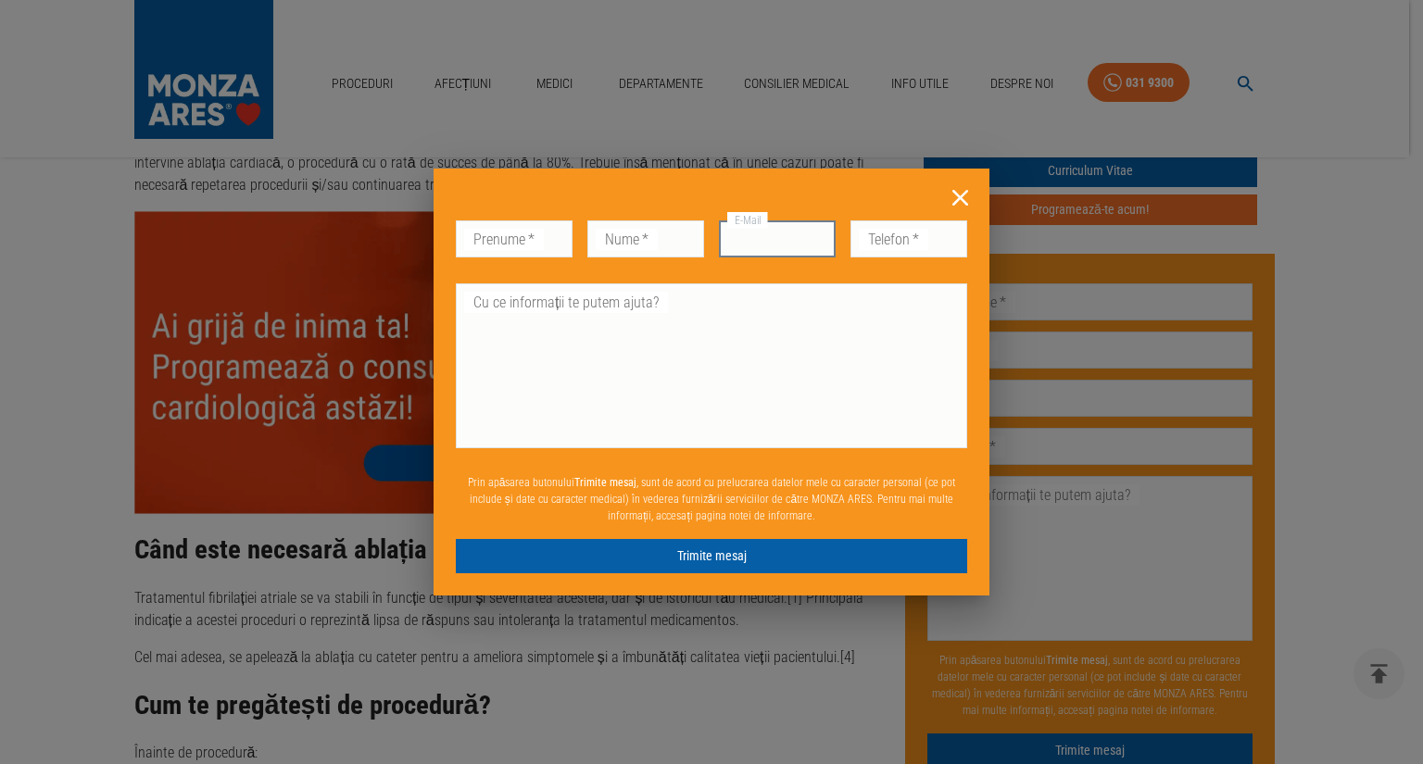
click at [872, 238] on input "Telefon   *" at bounding box center [908, 238] width 117 height 37
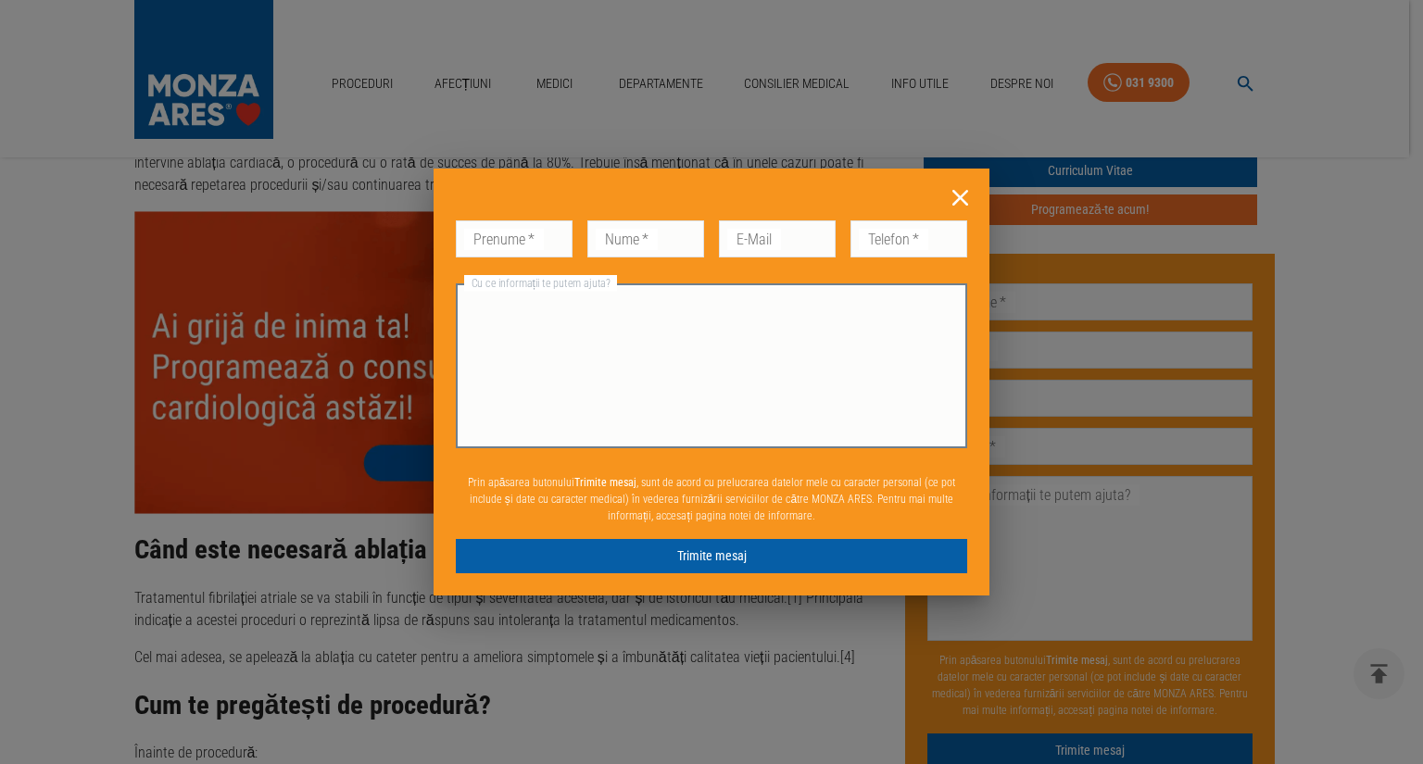
click at [661, 336] on textarea "Cu ce informații te putem ajuta?" at bounding box center [711, 366] width 485 height 149
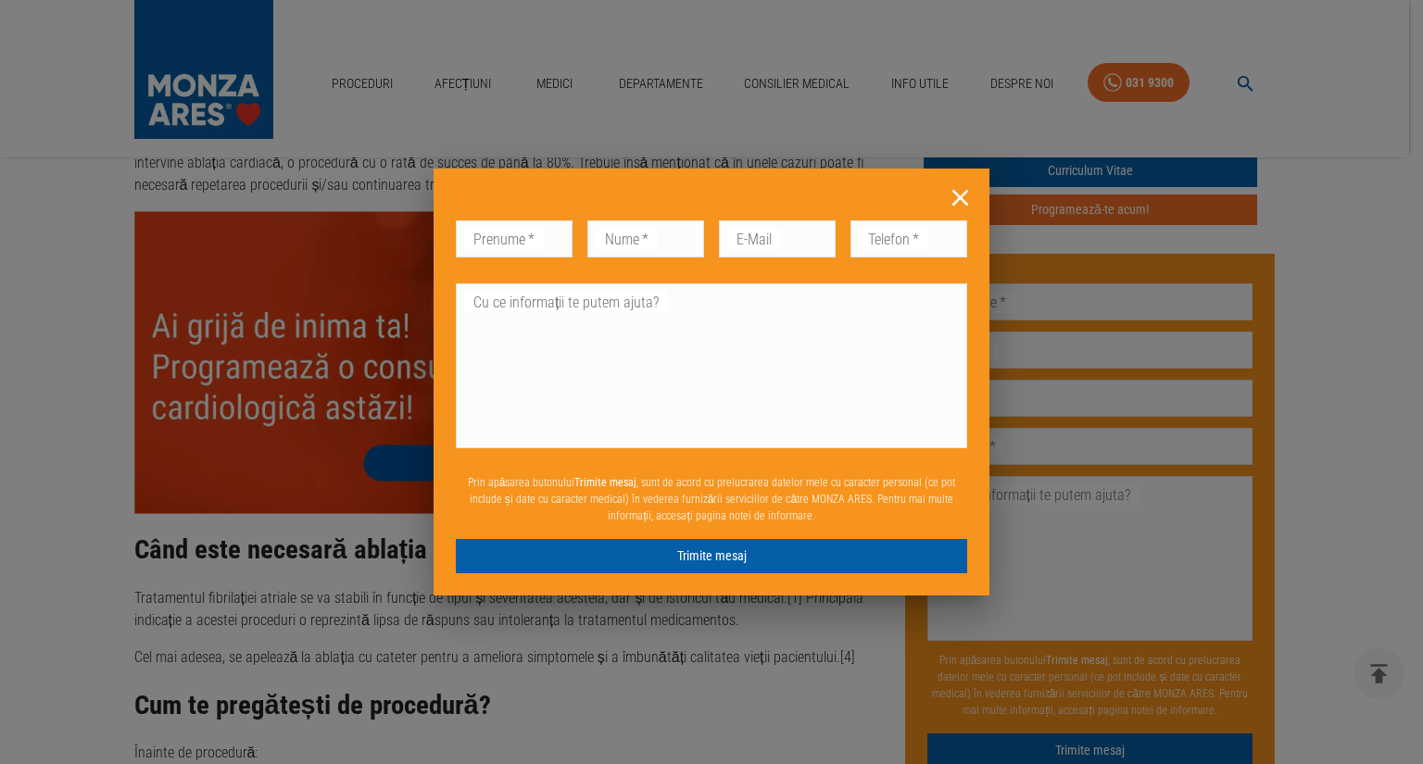
click at [966, 202] on icon at bounding box center [960, 198] width 16 height 16
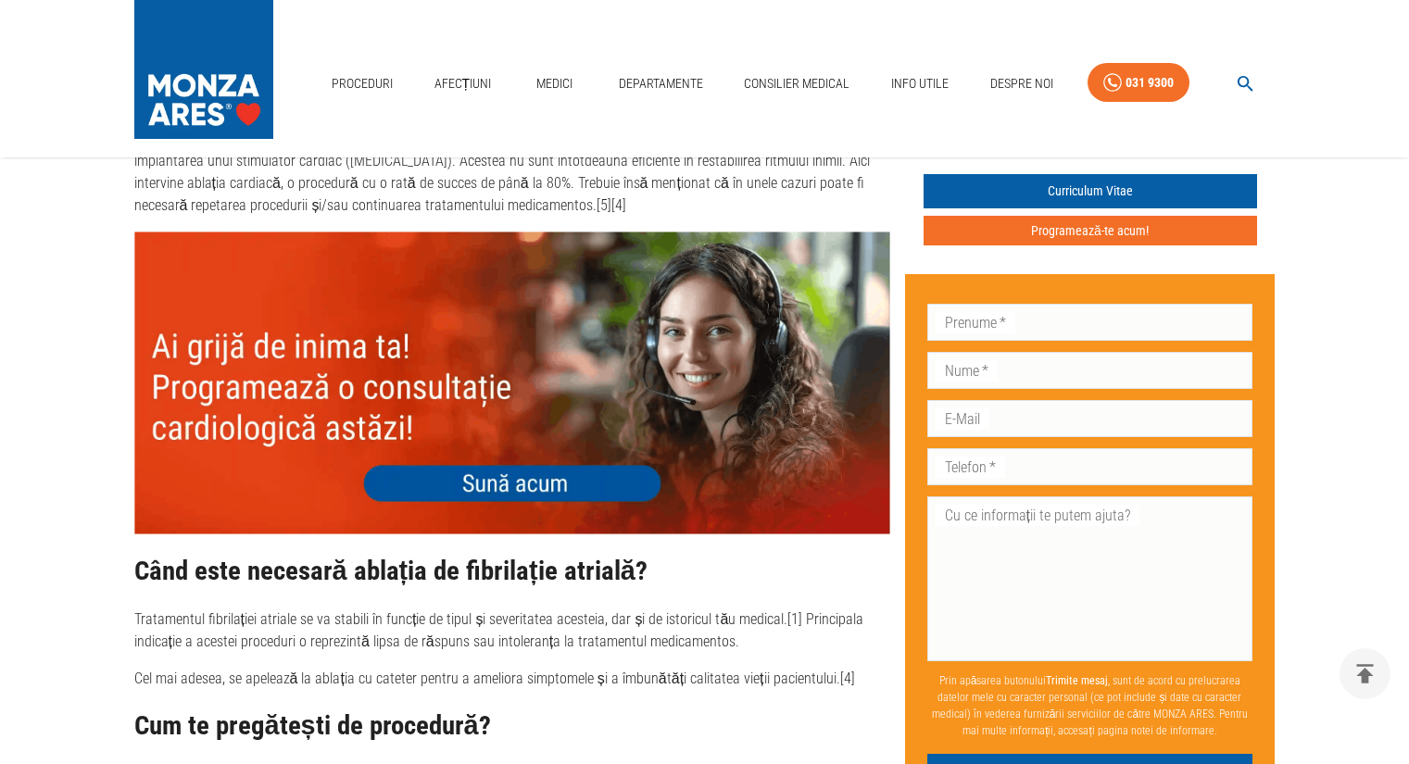
click at [1110, 16] on div "Proceduri Afecțiuni Medici Departamente Consilier Medical Info Utile Despre Noi…" at bounding box center [704, 78] width 1409 height 157
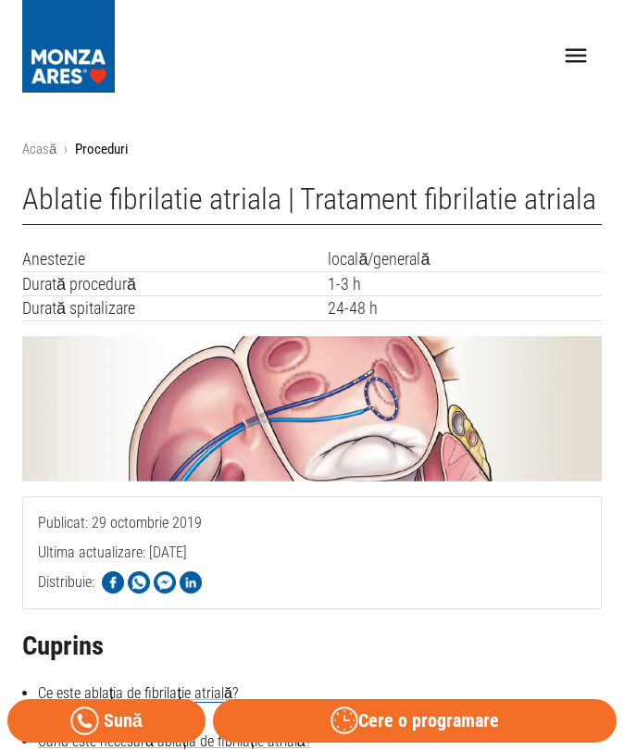
click at [80, 74] on img at bounding box center [68, 46] width 93 height 93
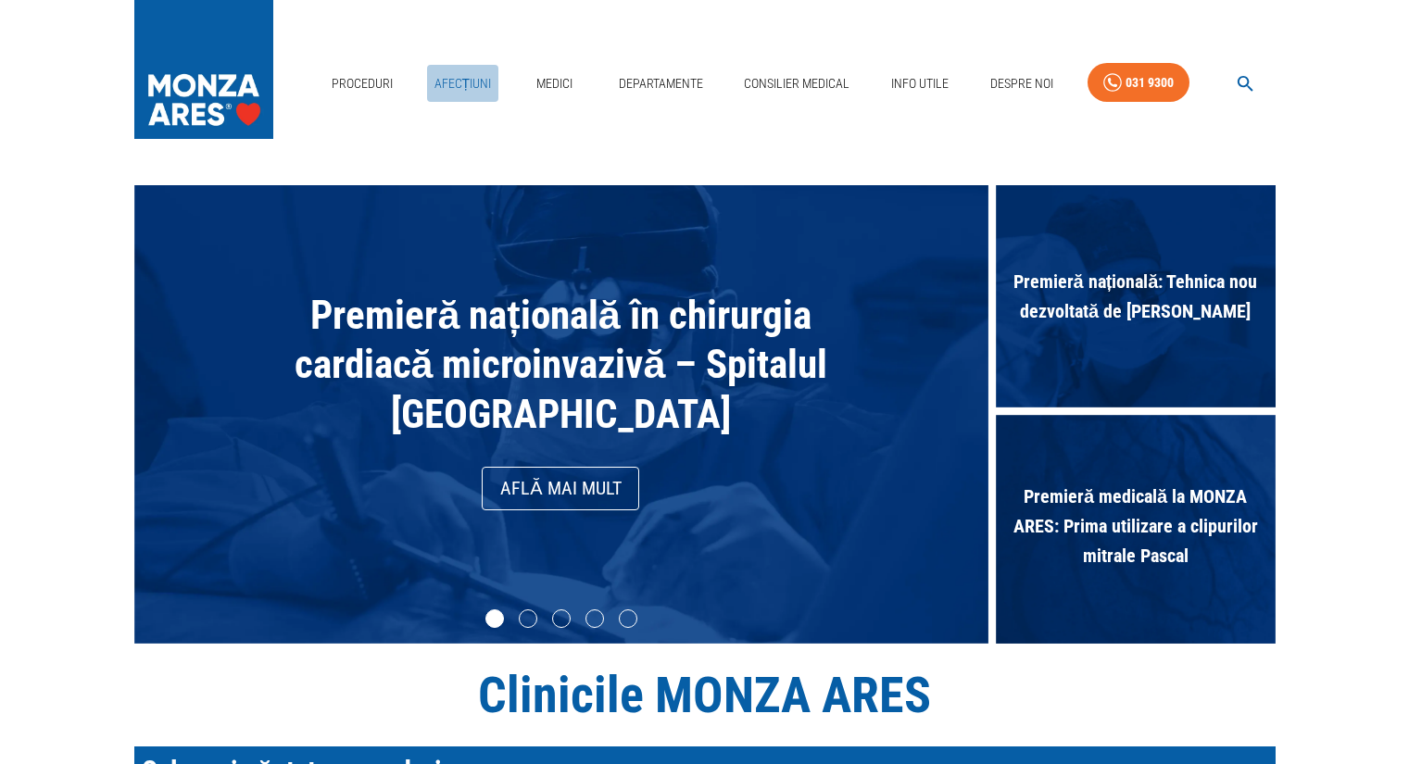
click at [459, 90] on link "Afecțiuni" at bounding box center [463, 84] width 72 height 38
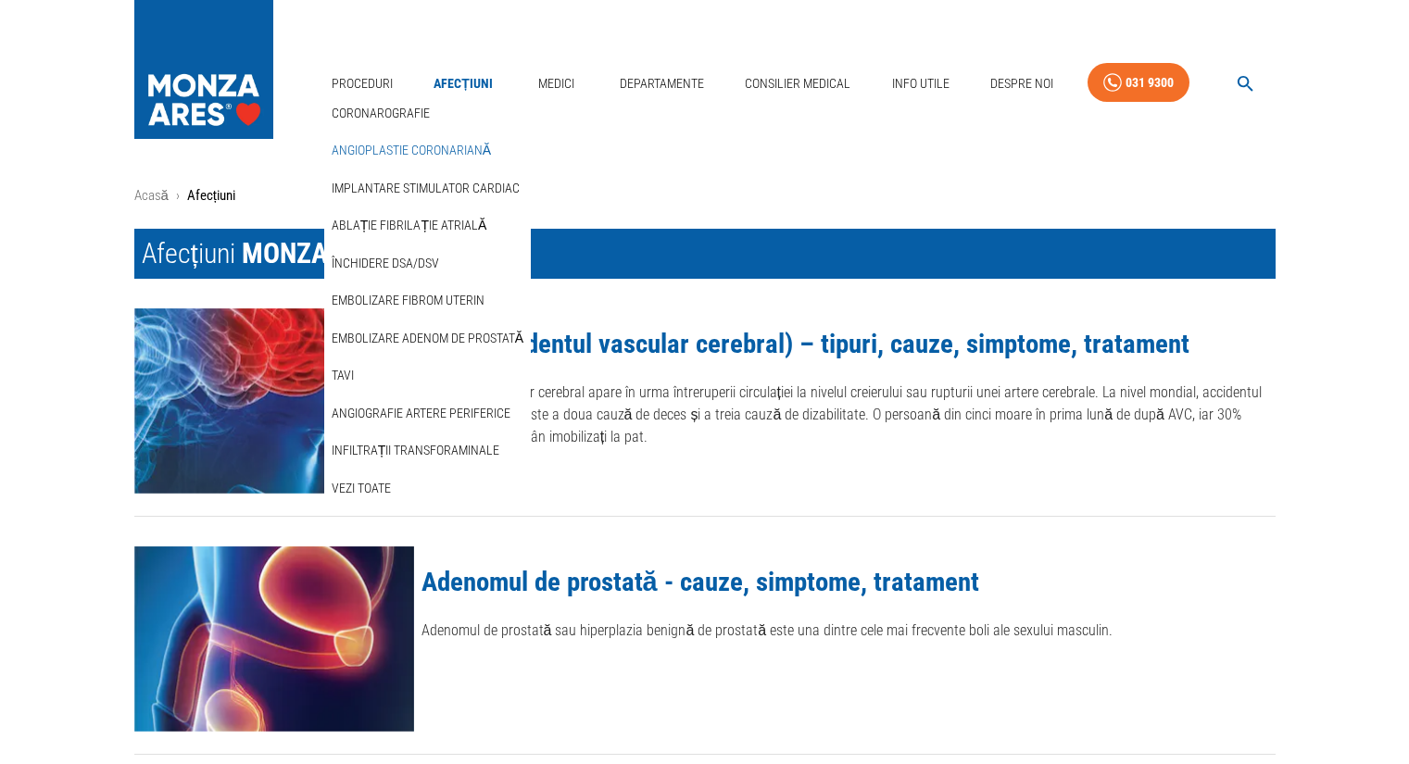
click at [368, 144] on link "Angioplastie coronariană" at bounding box center [411, 150] width 167 height 31
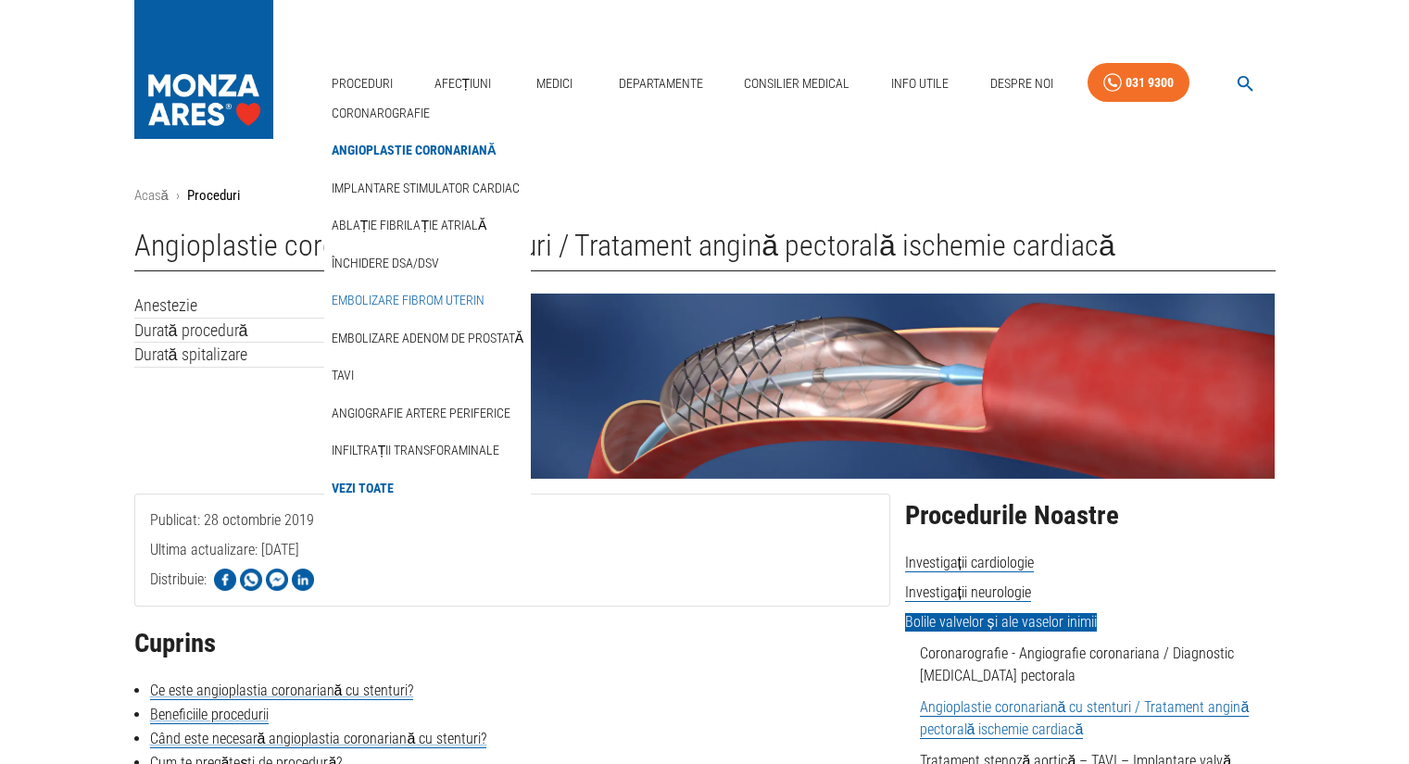
click at [422, 291] on link "Embolizare fibrom uterin" at bounding box center [408, 300] width 160 height 31
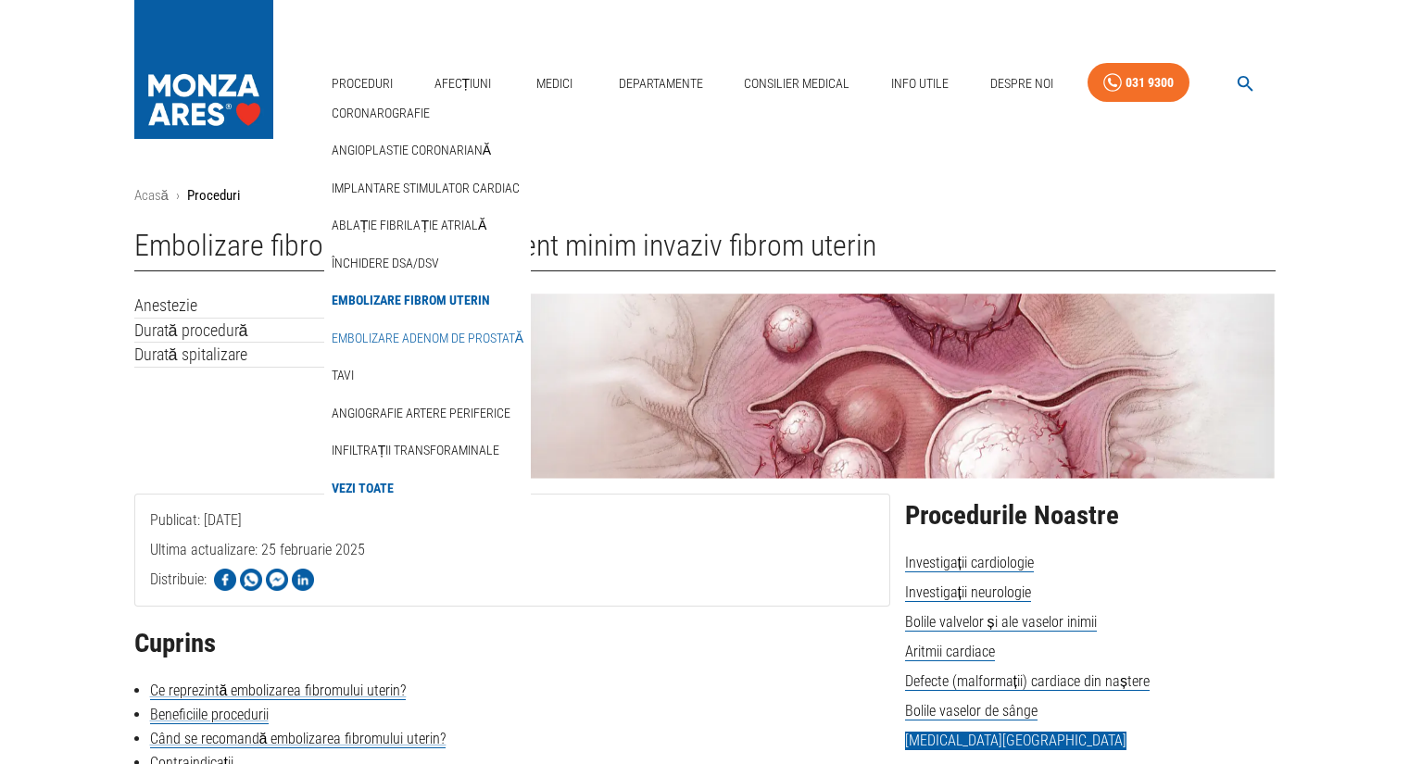
click at [465, 338] on link "Embolizare adenom de prostată" at bounding box center [427, 338] width 199 height 31
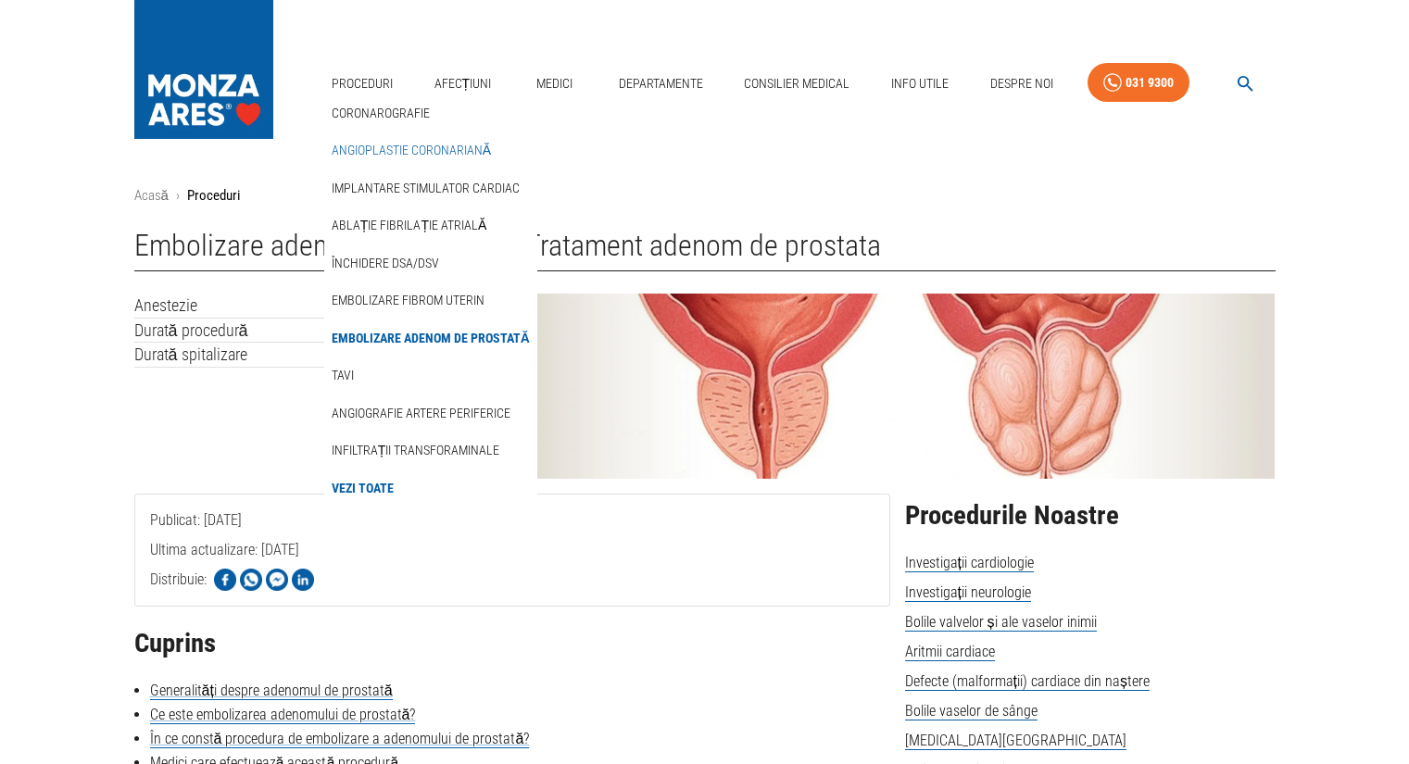
click at [405, 156] on link "Angioplastie coronariană" at bounding box center [411, 150] width 167 height 31
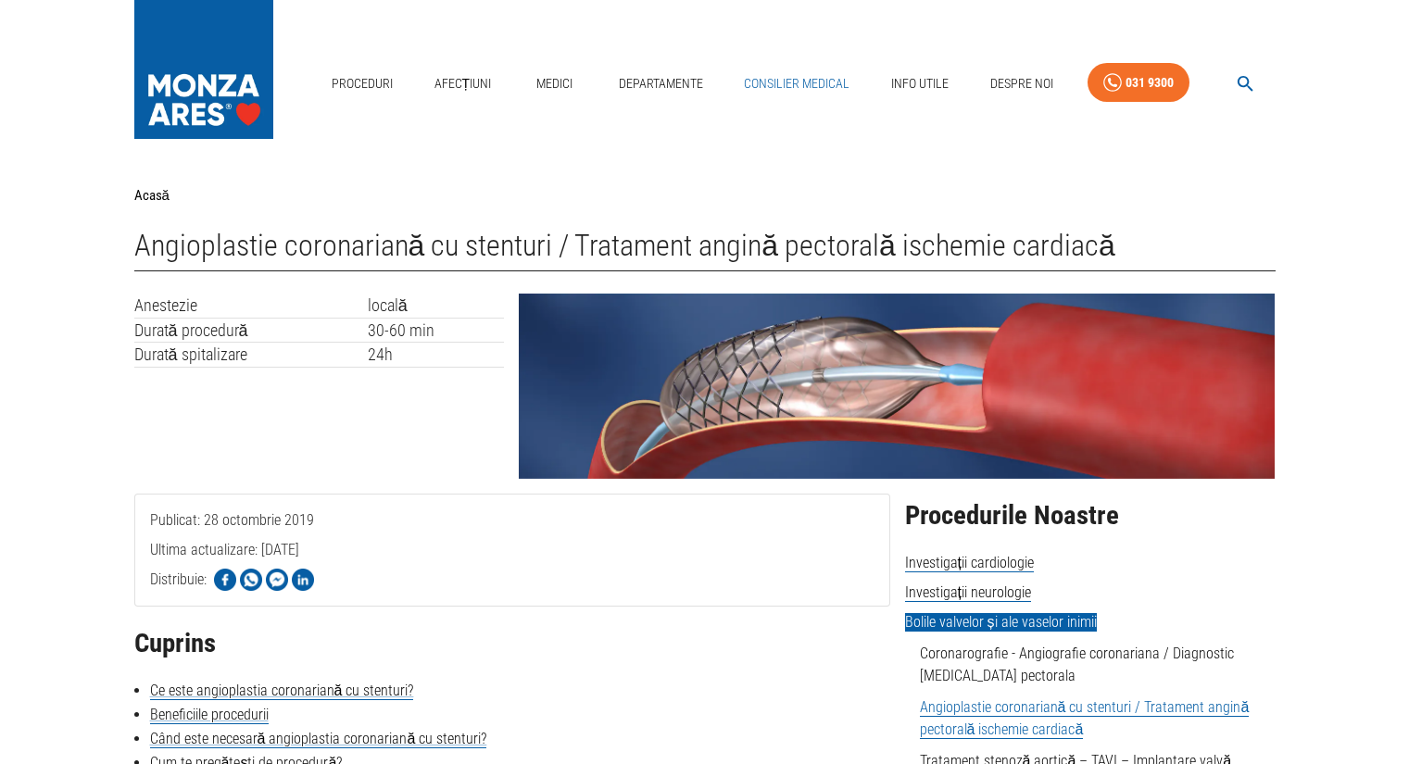
click at [778, 86] on link "Consilier Medical" at bounding box center [796, 84] width 120 height 38
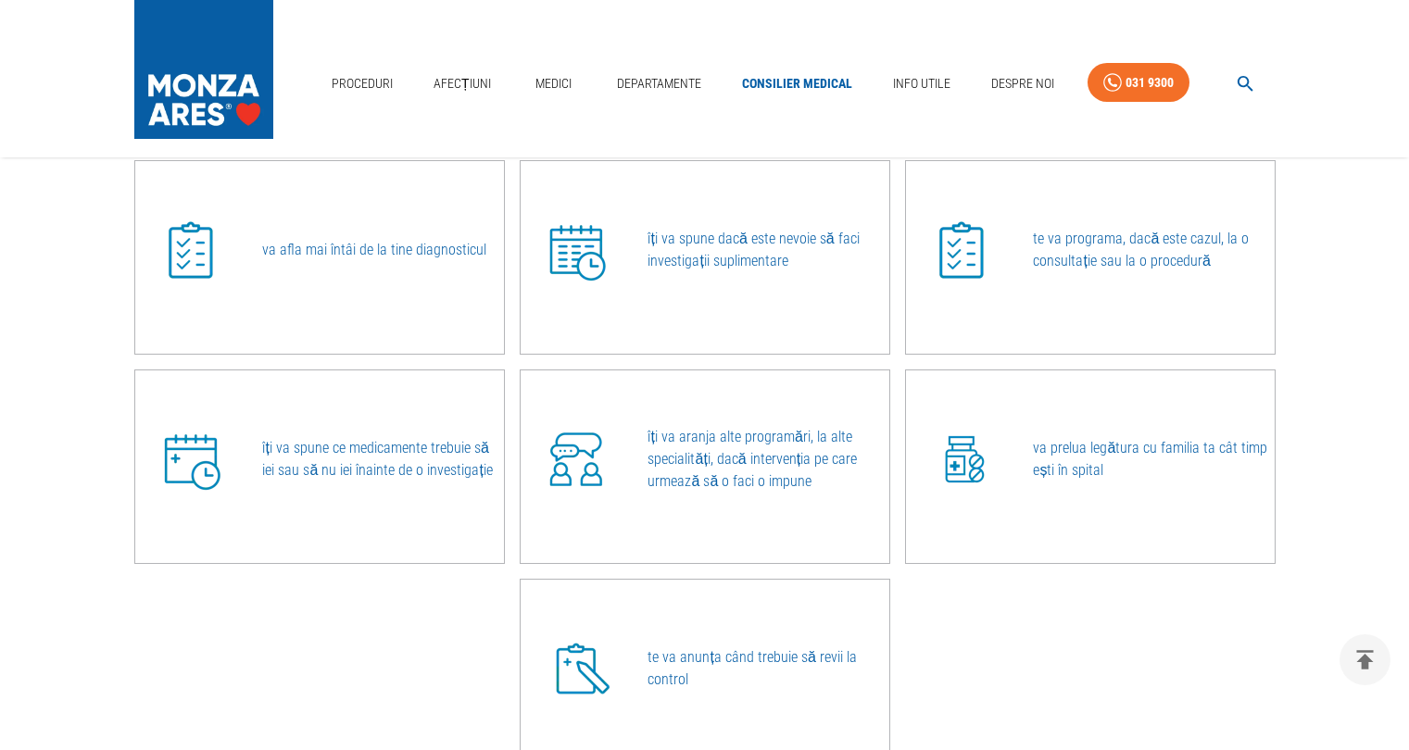
scroll to position [679, 0]
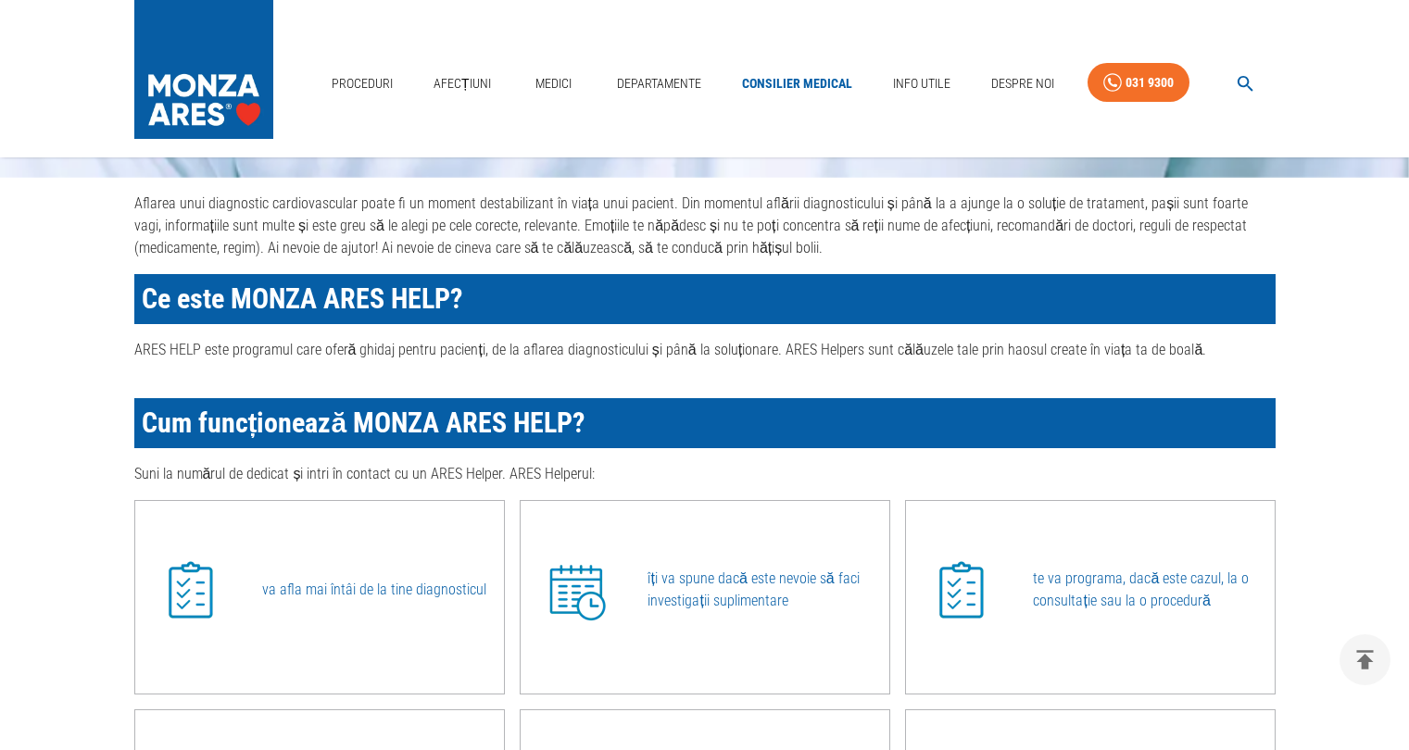
click at [687, 575] on p "îți va spune dacă este nevoie să faci investigații suplimentare" at bounding box center [767, 590] width 241 height 44
click at [700, 592] on p "îți va spune dacă este nevoie să faci investigații suplimentare" at bounding box center [767, 590] width 241 height 44
click at [278, 590] on p "va afla mai întâi de la tine diagnosticul" at bounding box center [382, 590] width 241 height 22
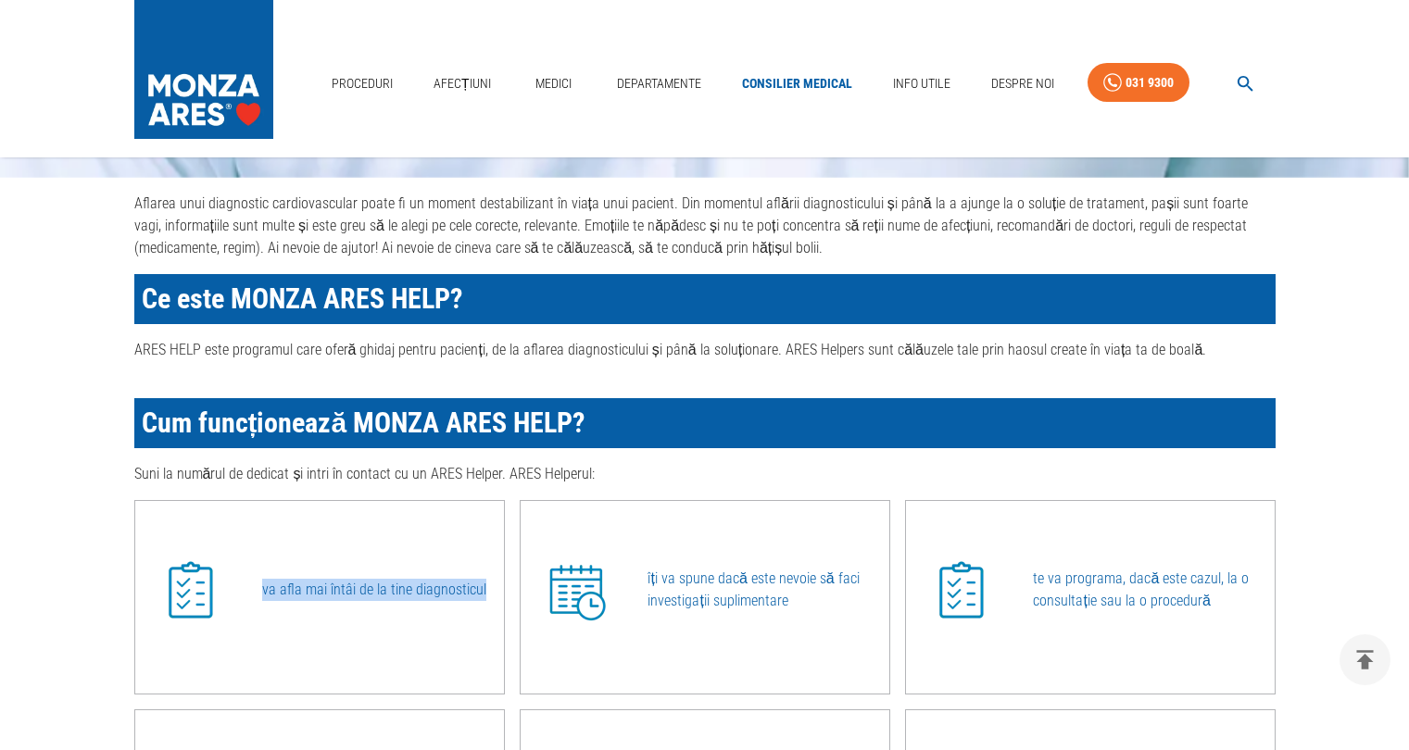
click at [278, 591] on p "va afla mai întâi de la tine diagnosticul" at bounding box center [382, 590] width 241 height 22
click at [1066, 581] on p "te va programa, dacă este cazul, la o consultație sau la o procedură" at bounding box center [1153, 590] width 241 height 44
click at [1065, 582] on p "te va programa, dacă este cazul, la o consultație sau la o procedură" at bounding box center [1153, 590] width 241 height 44
click at [1065, 583] on p "te va programa, dacă este cazul, la o consultație sau la o procedură" at bounding box center [1153, 590] width 241 height 44
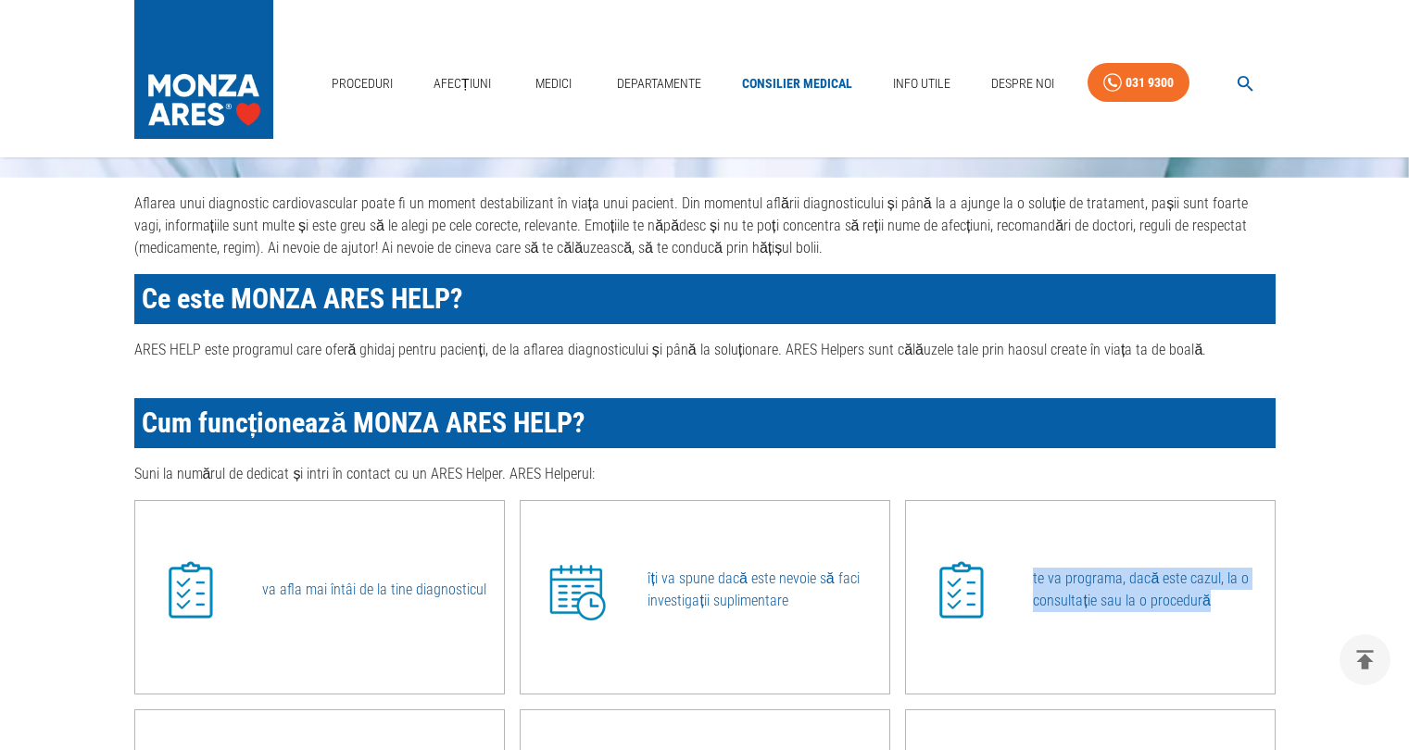
click at [1065, 583] on p "te va programa, dacă este cazul, la o consultație sau la o procedură" at bounding box center [1153, 590] width 241 height 44
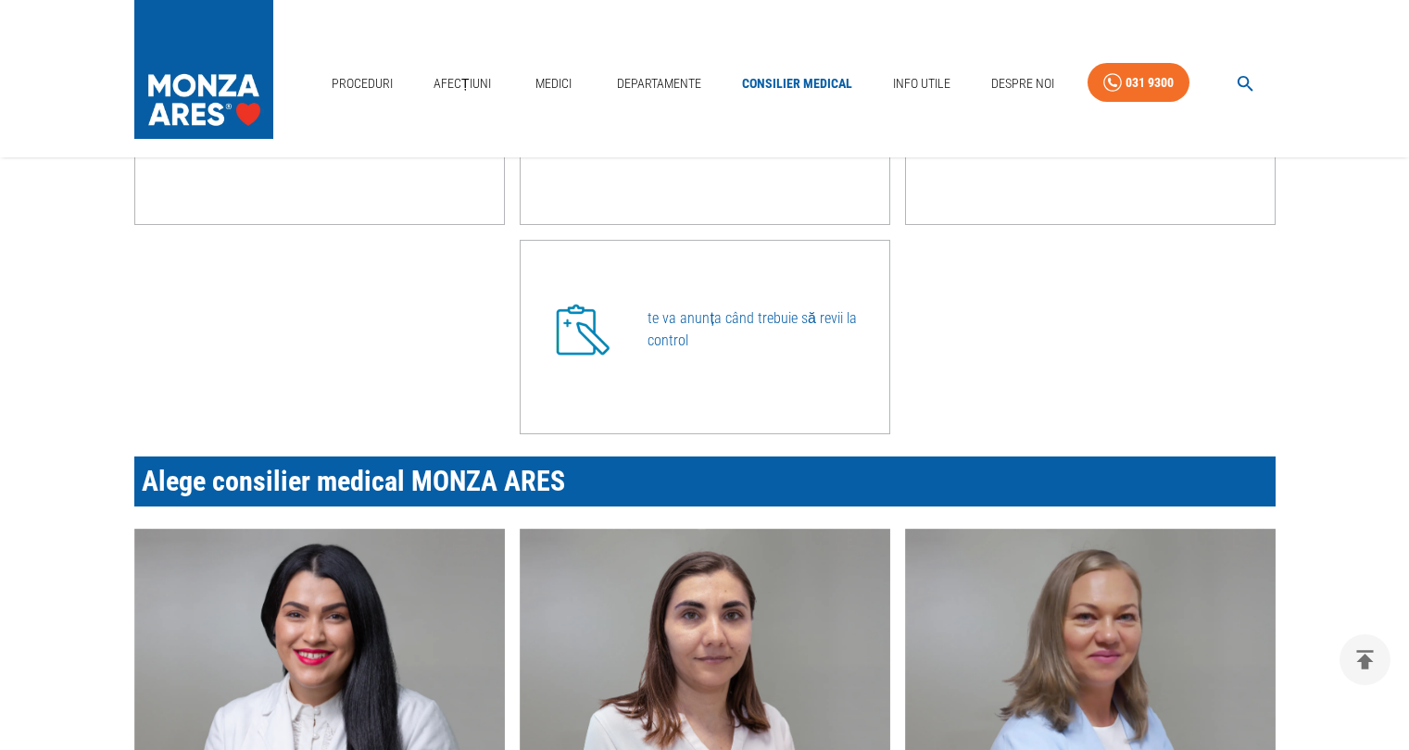
click at [683, 337] on p "te va anunța când trebuie să revii la control" at bounding box center [767, 329] width 241 height 44
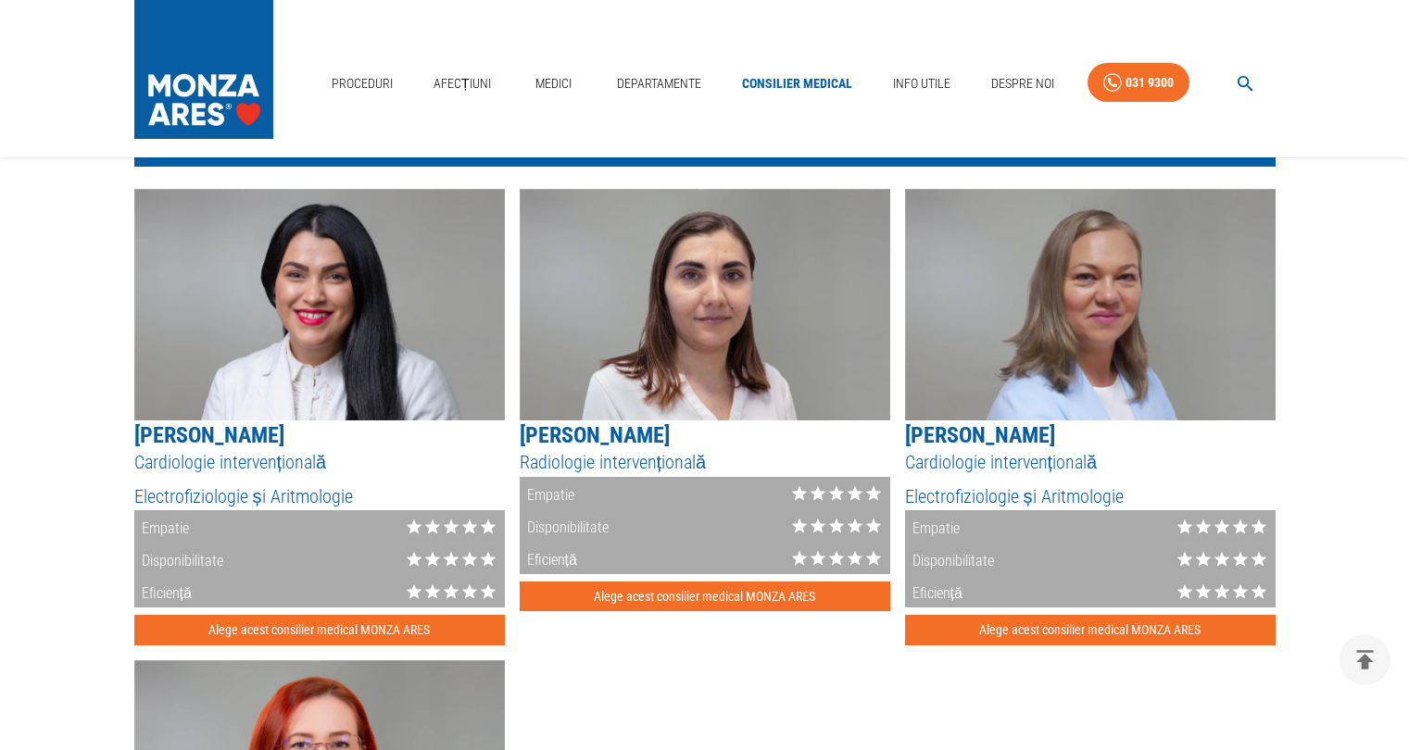
scroll to position [0, 0]
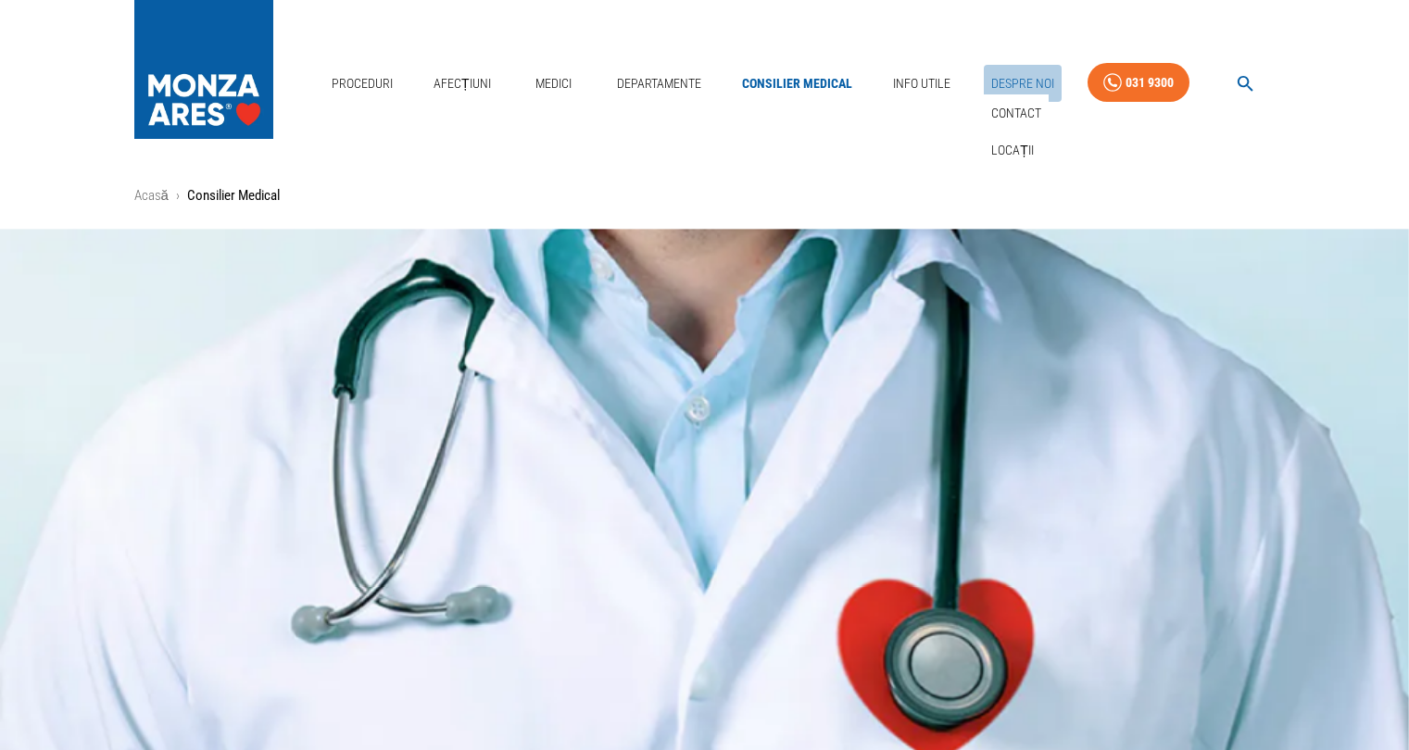
click at [1010, 91] on link "Despre Noi" at bounding box center [1023, 84] width 78 height 38
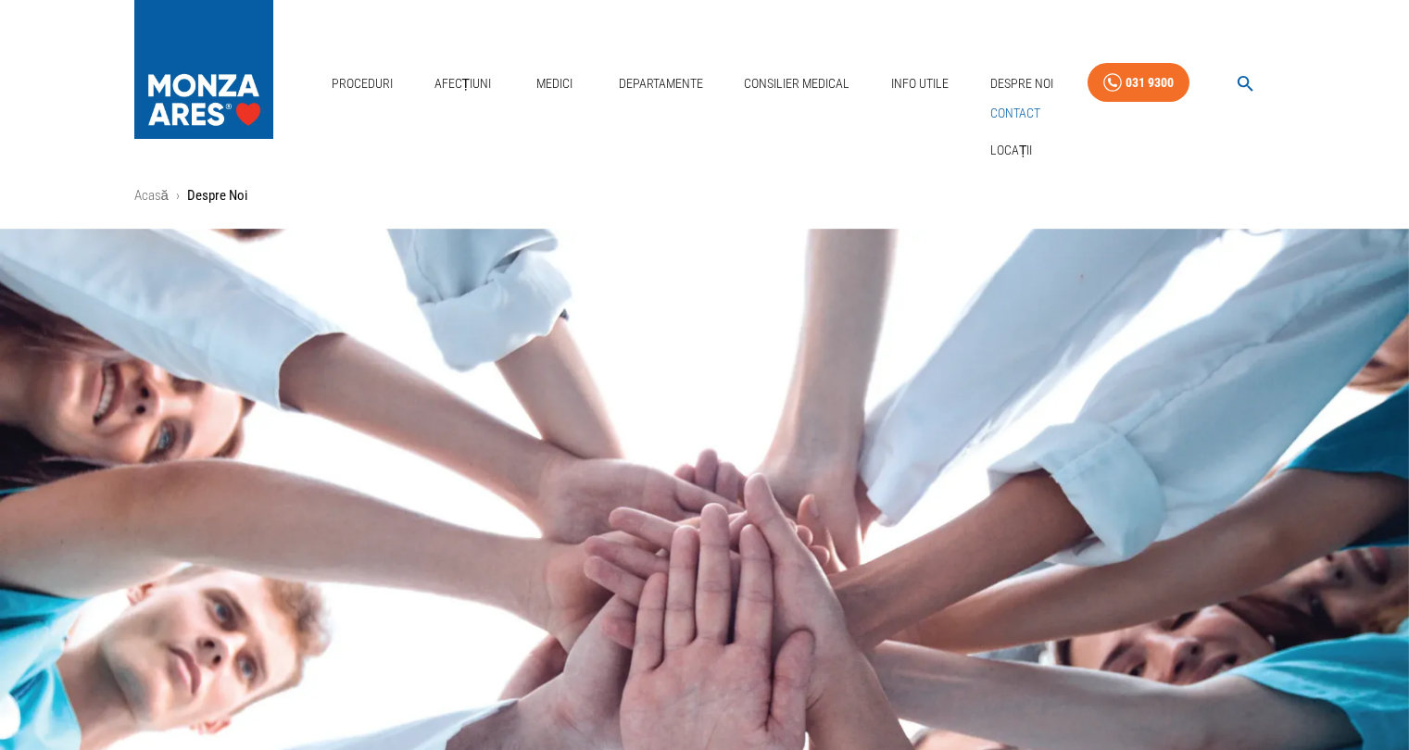
click at [1014, 110] on link "Contact" at bounding box center [1014, 113] width 57 height 31
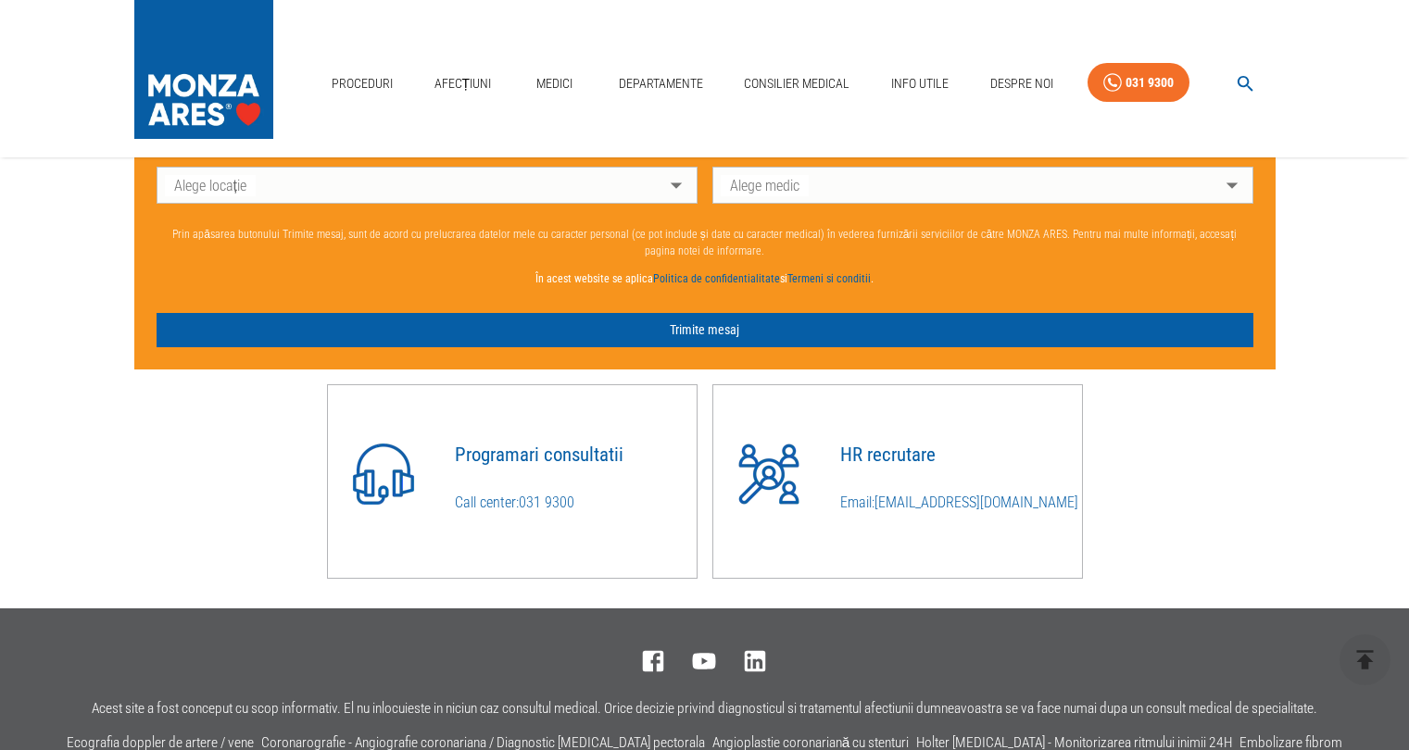
scroll to position [1019, 0]
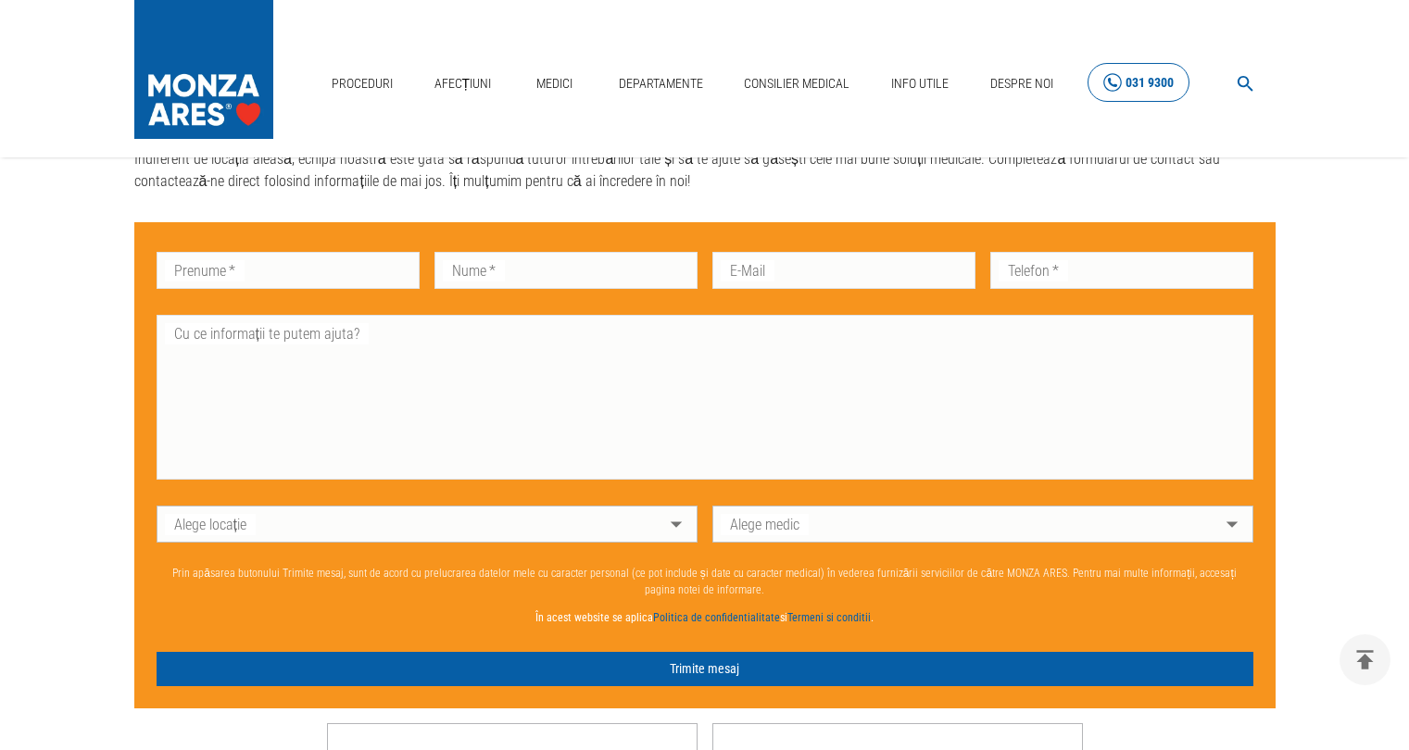
click at [1119, 85] on icon at bounding box center [1112, 82] width 19 height 19
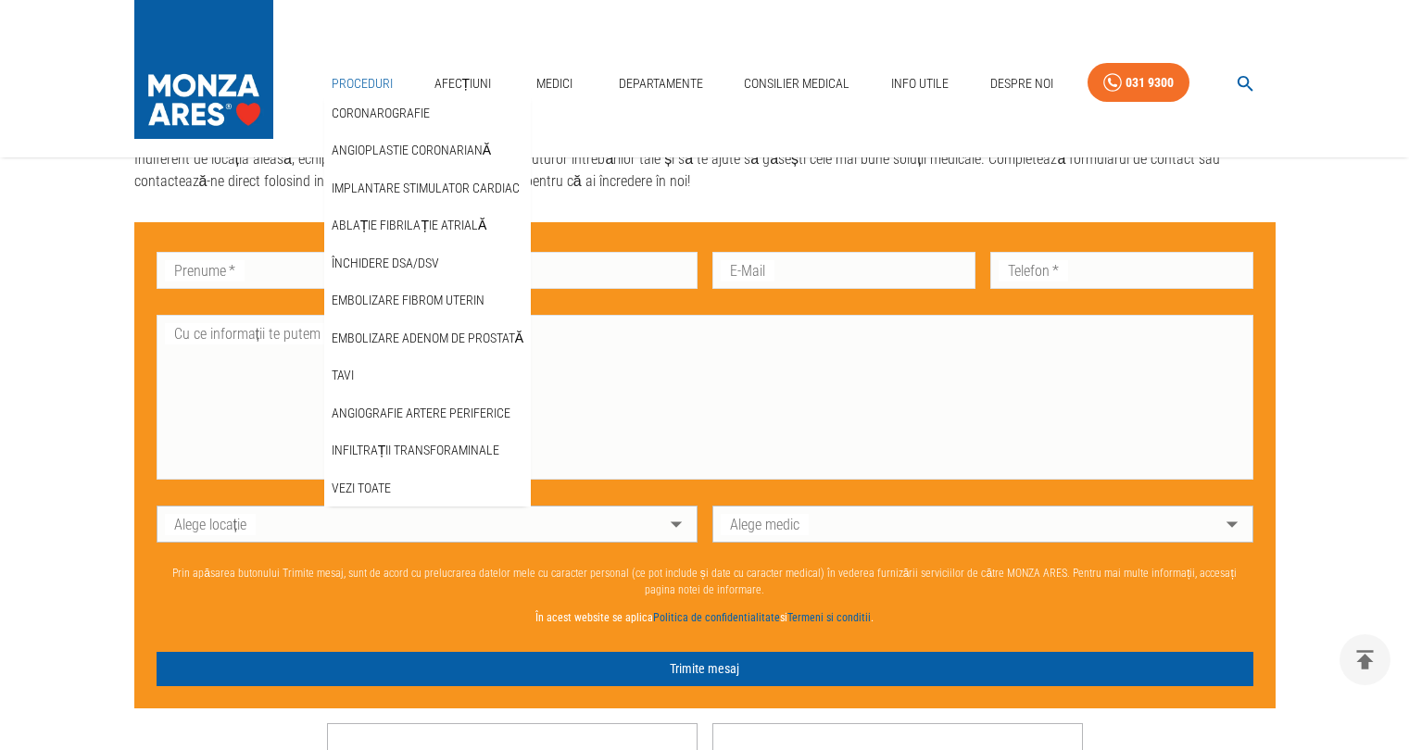
click at [359, 92] on link "Proceduri" at bounding box center [362, 84] width 76 height 38
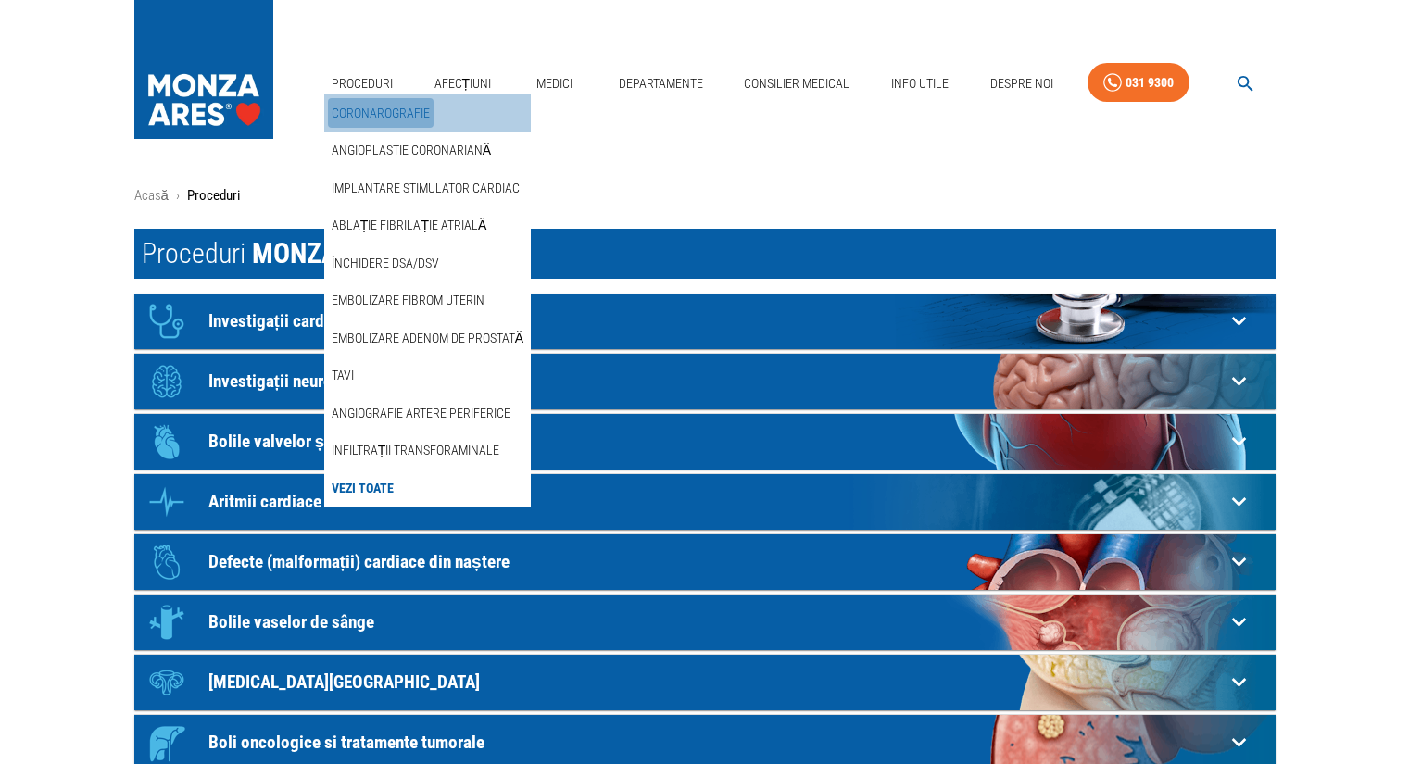
click at [387, 117] on link "Coronarografie" at bounding box center [381, 113] width 106 height 31
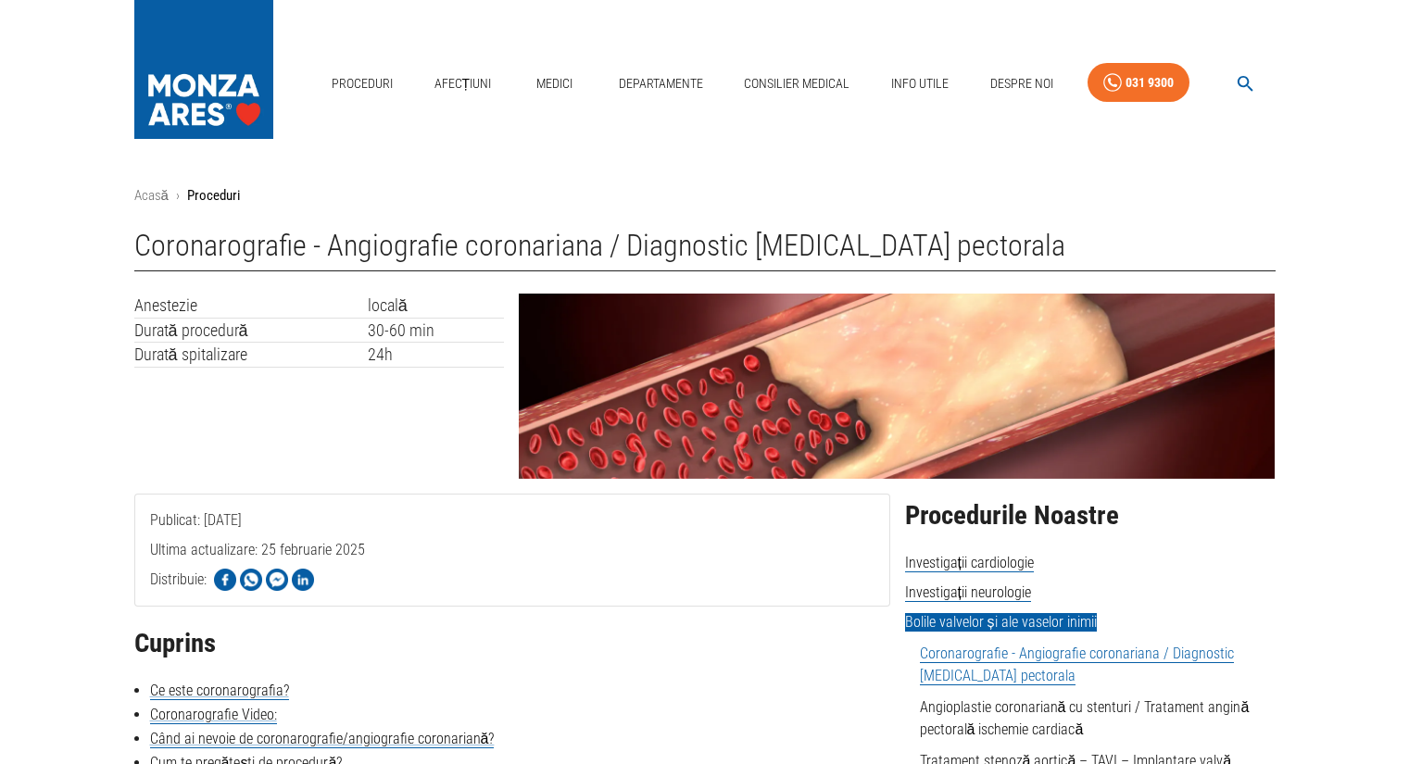
click at [147, 318] on td "Durată procedură" at bounding box center [250, 330] width 233 height 25
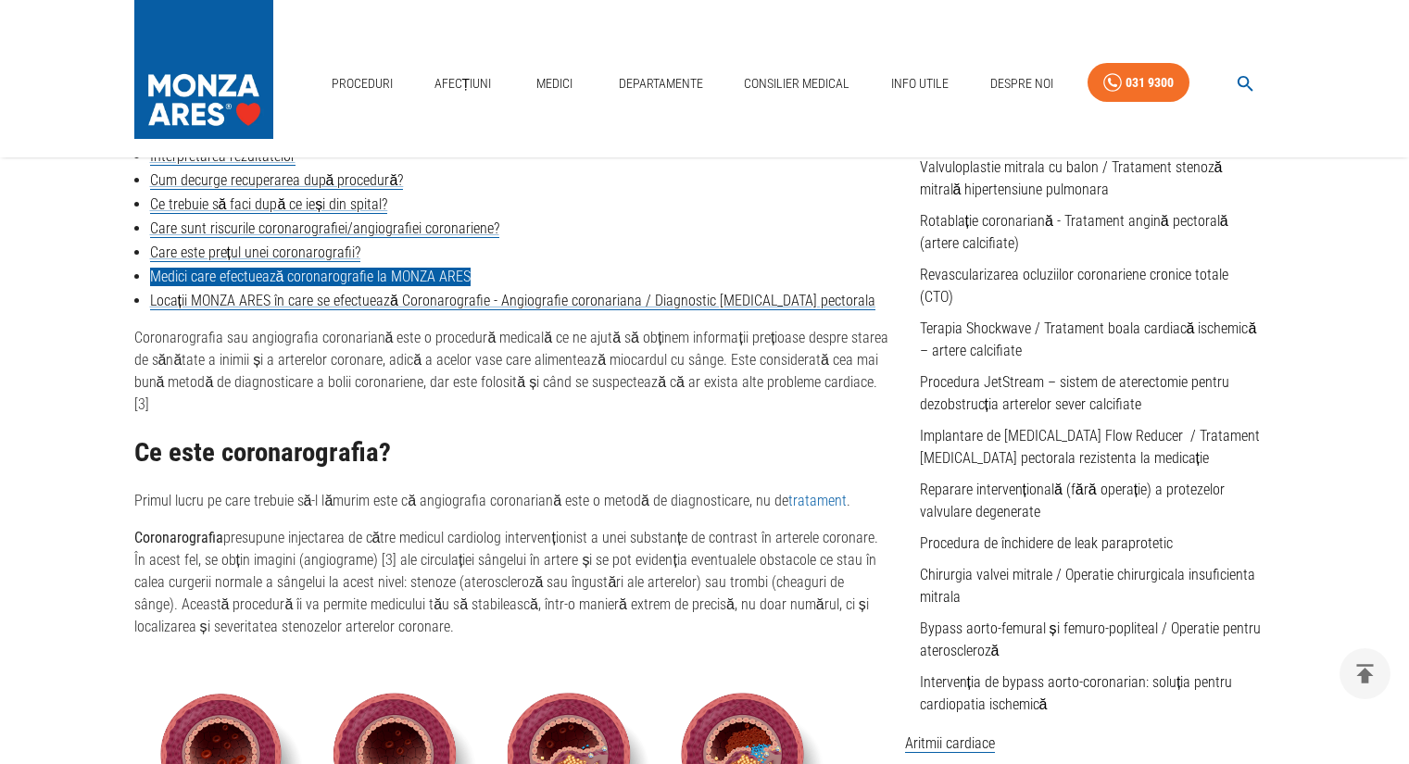
scroll to position [339, 0]
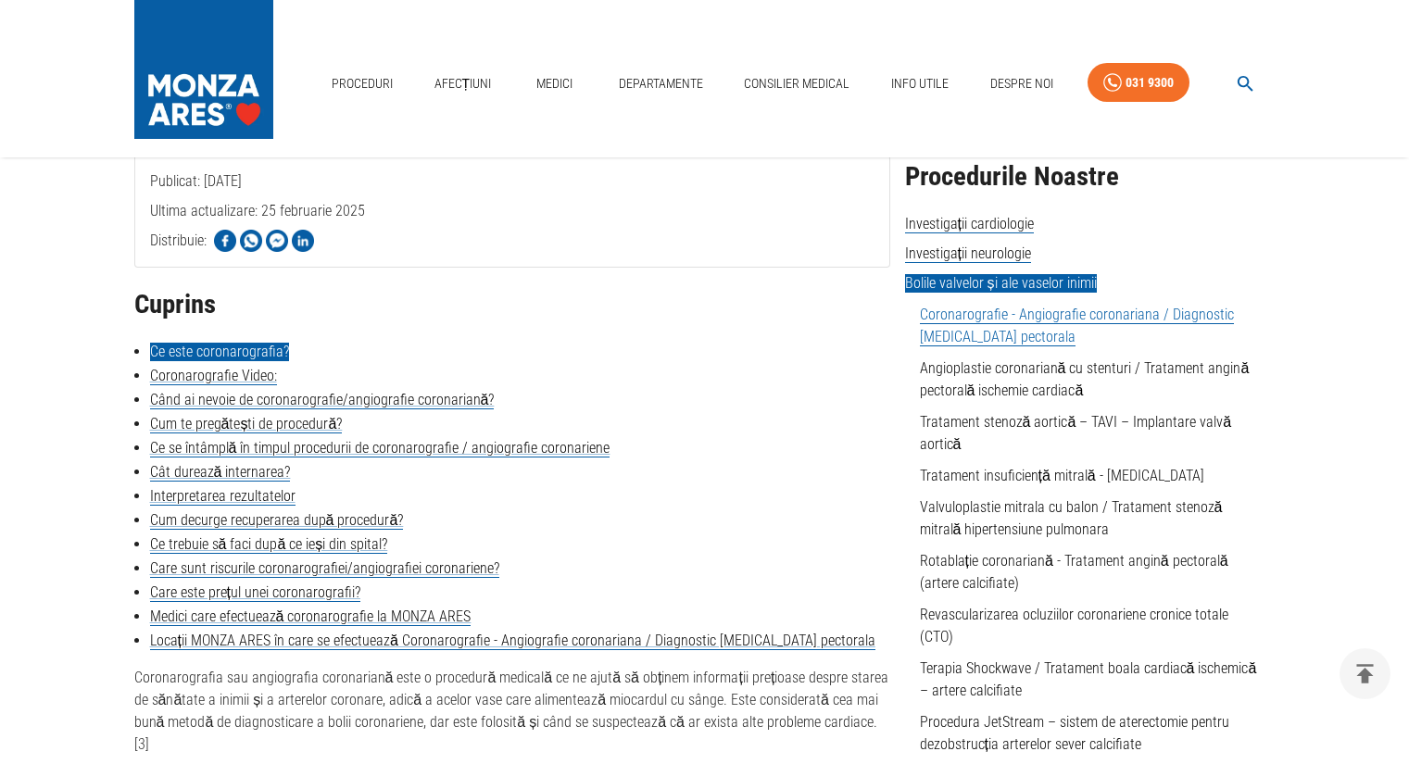
click at [219, 360] on link "Ce este coronarografia?" at bounding box center [219, 352] width 139 height 19
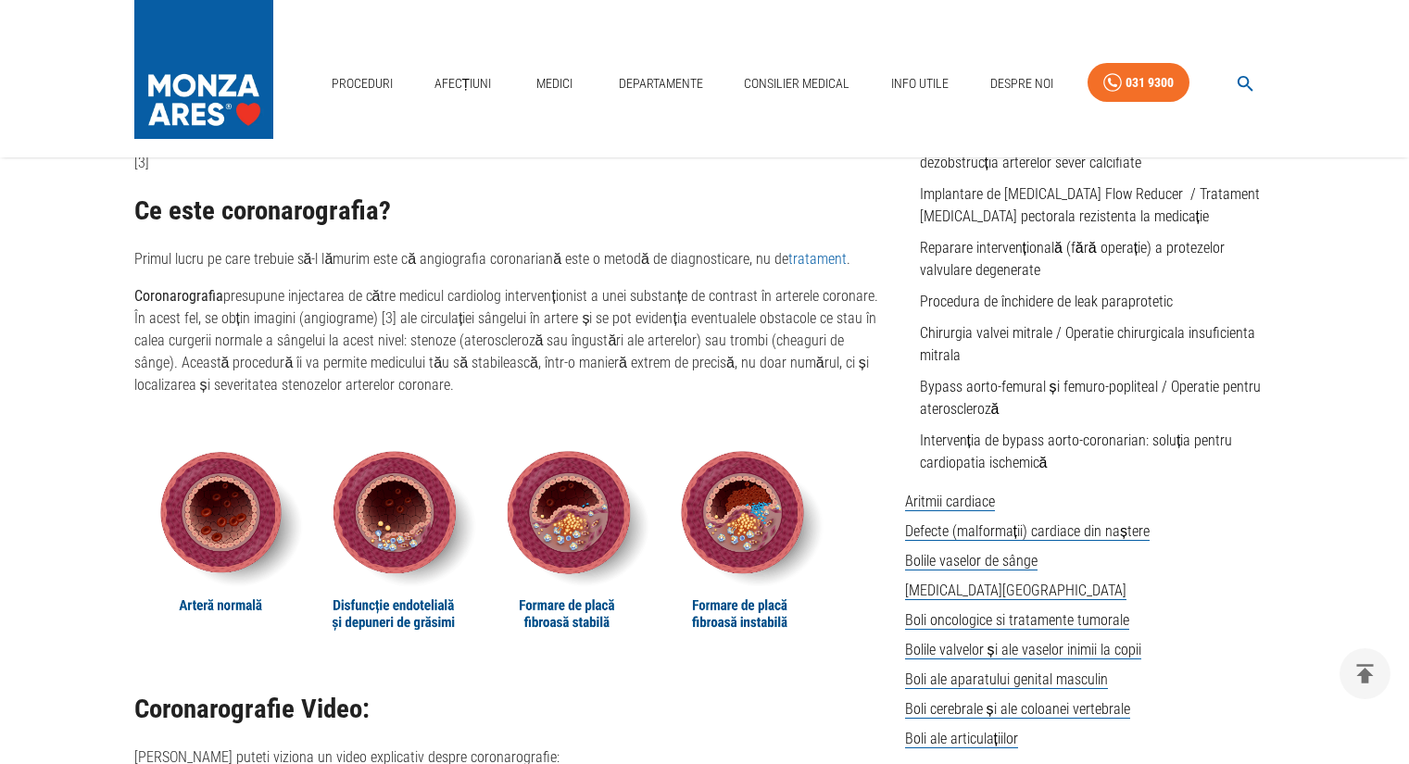
click at [221, 112] on img at bounding box center [203, 65] width 139 height 130
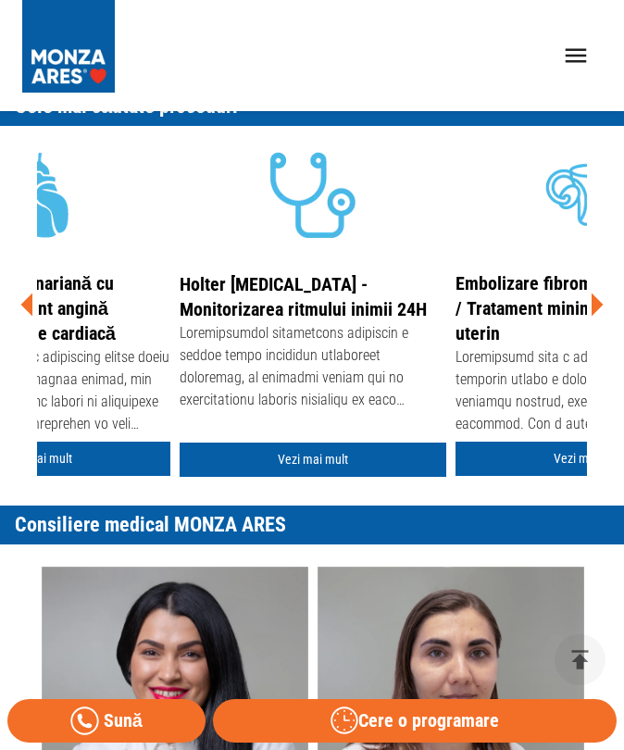
scroll to position [0, 2898]
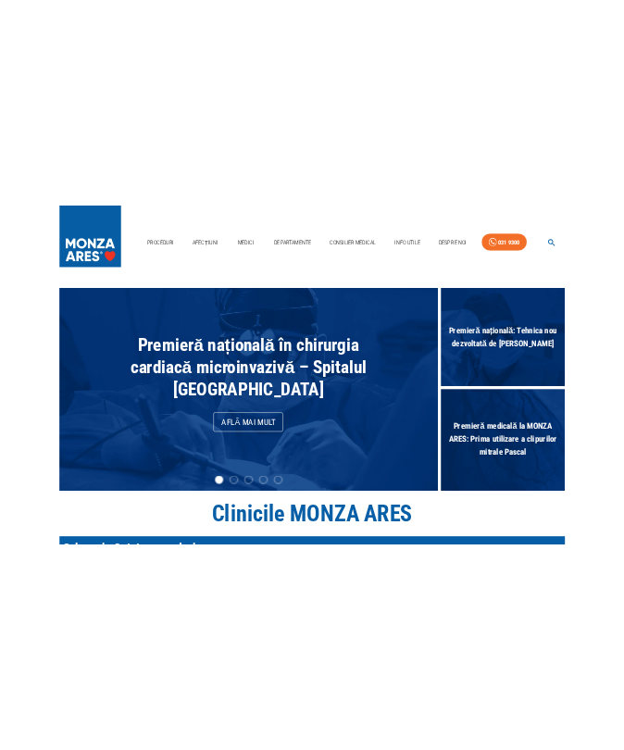
scroll to position [679, 0]
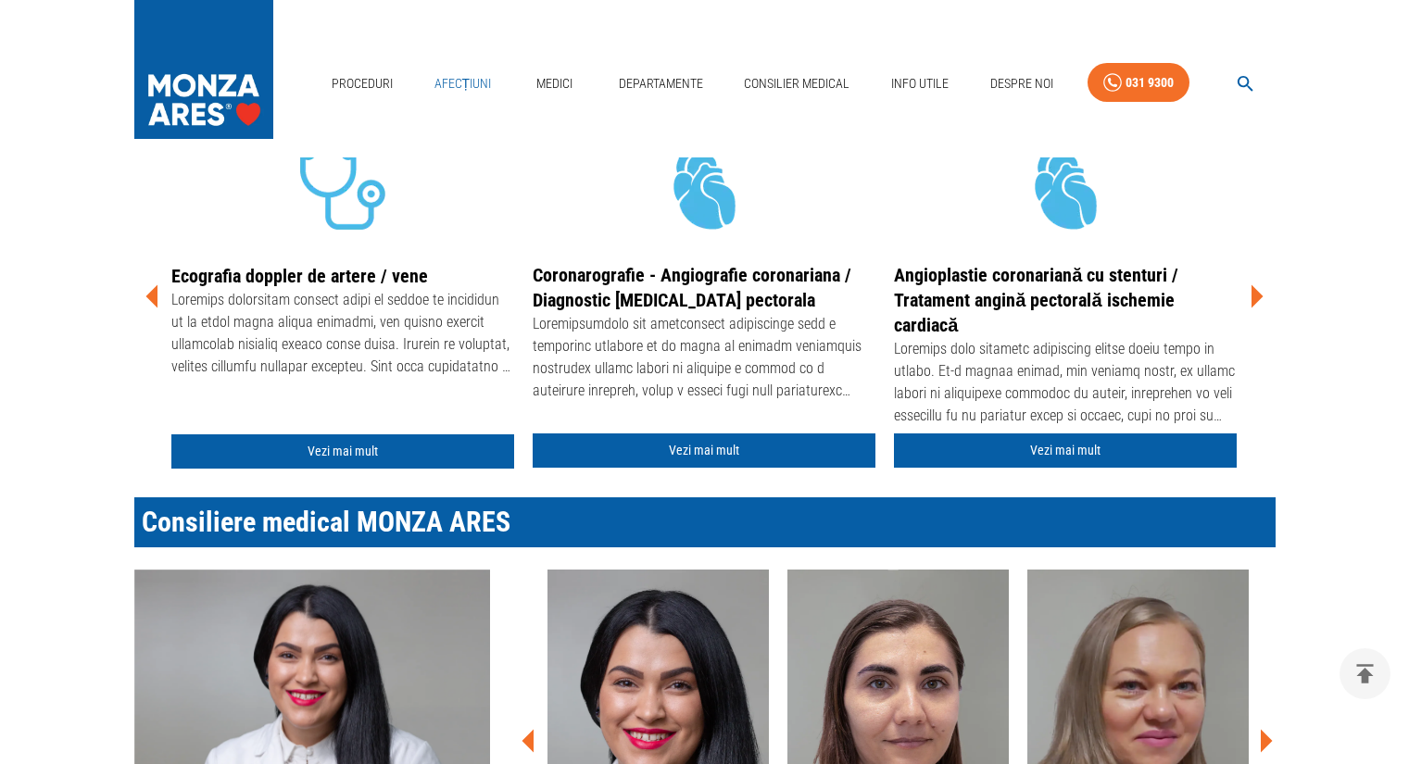
click at [467, 82] on link "Afecțiuni" at bounding box center [463, 84] width 72 height 38
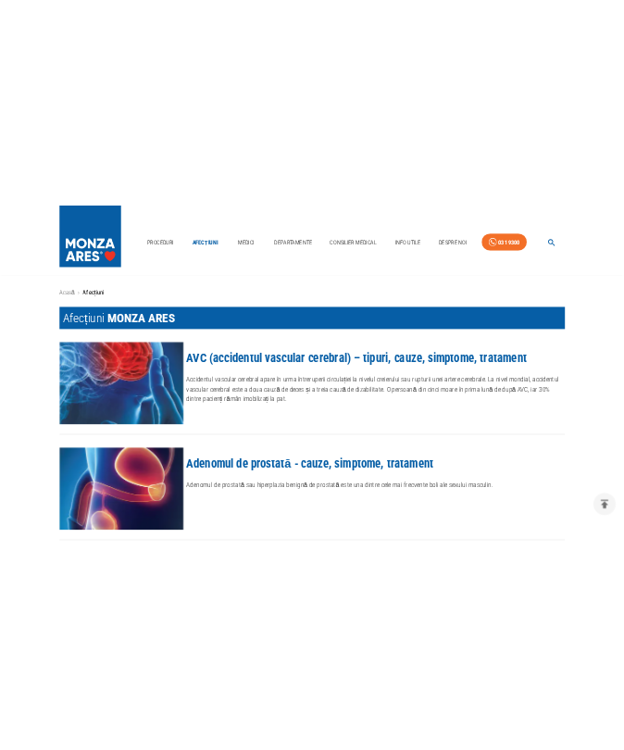
scroll to position [679, 0]
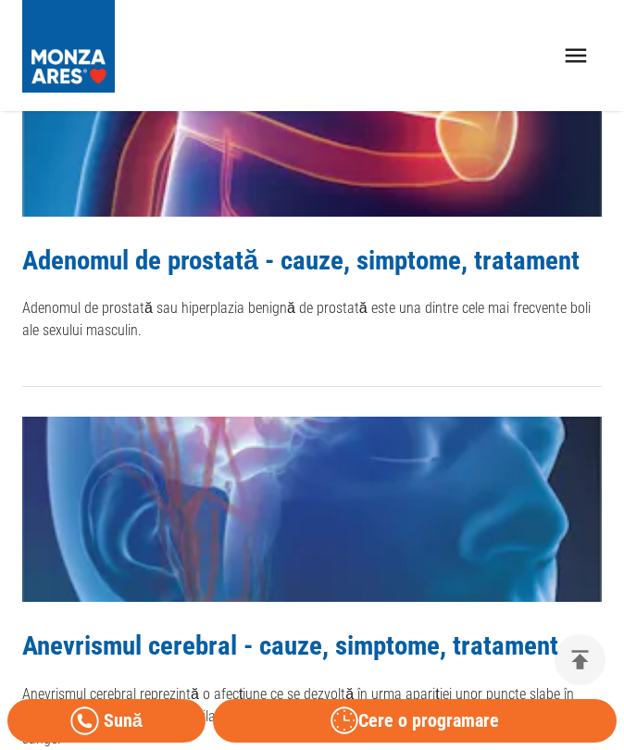
click at [99, 41] on img at bounding box center [68, 46] width 93 height 93
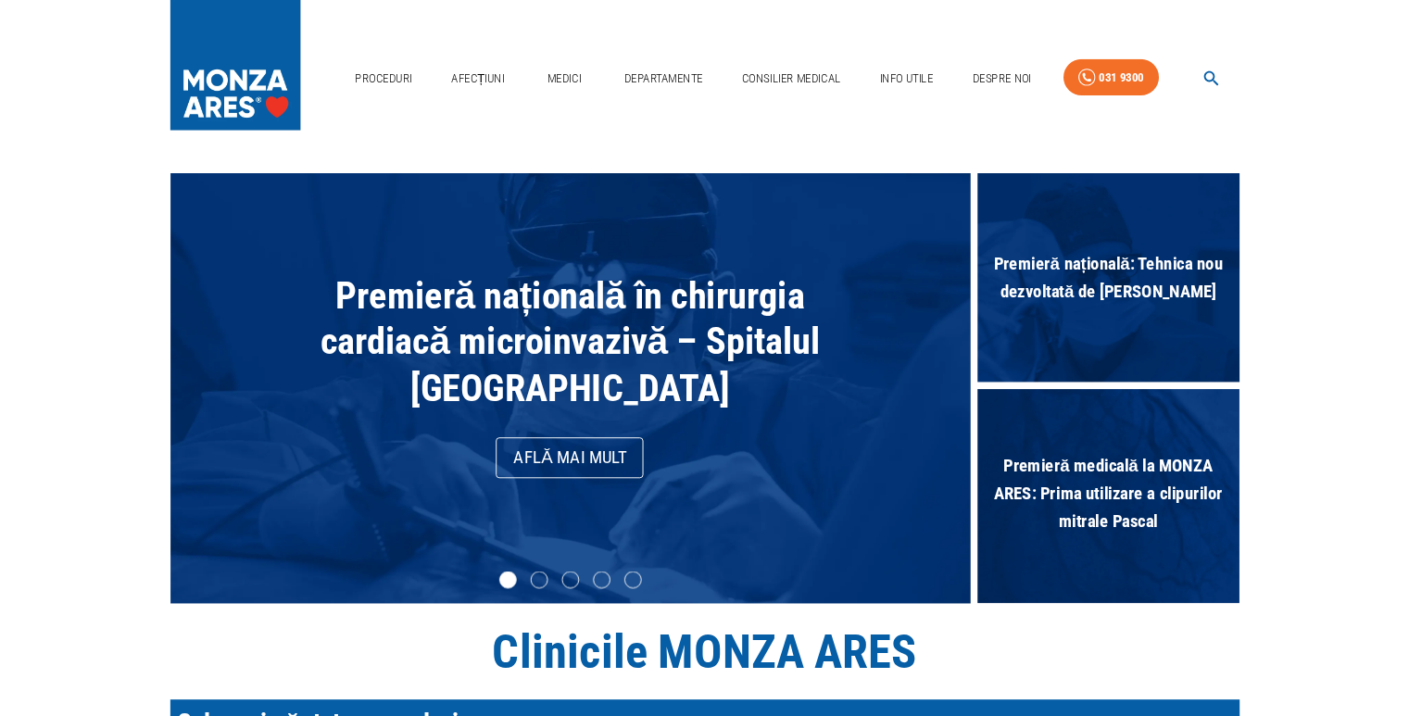
scroll to position [339, 0]
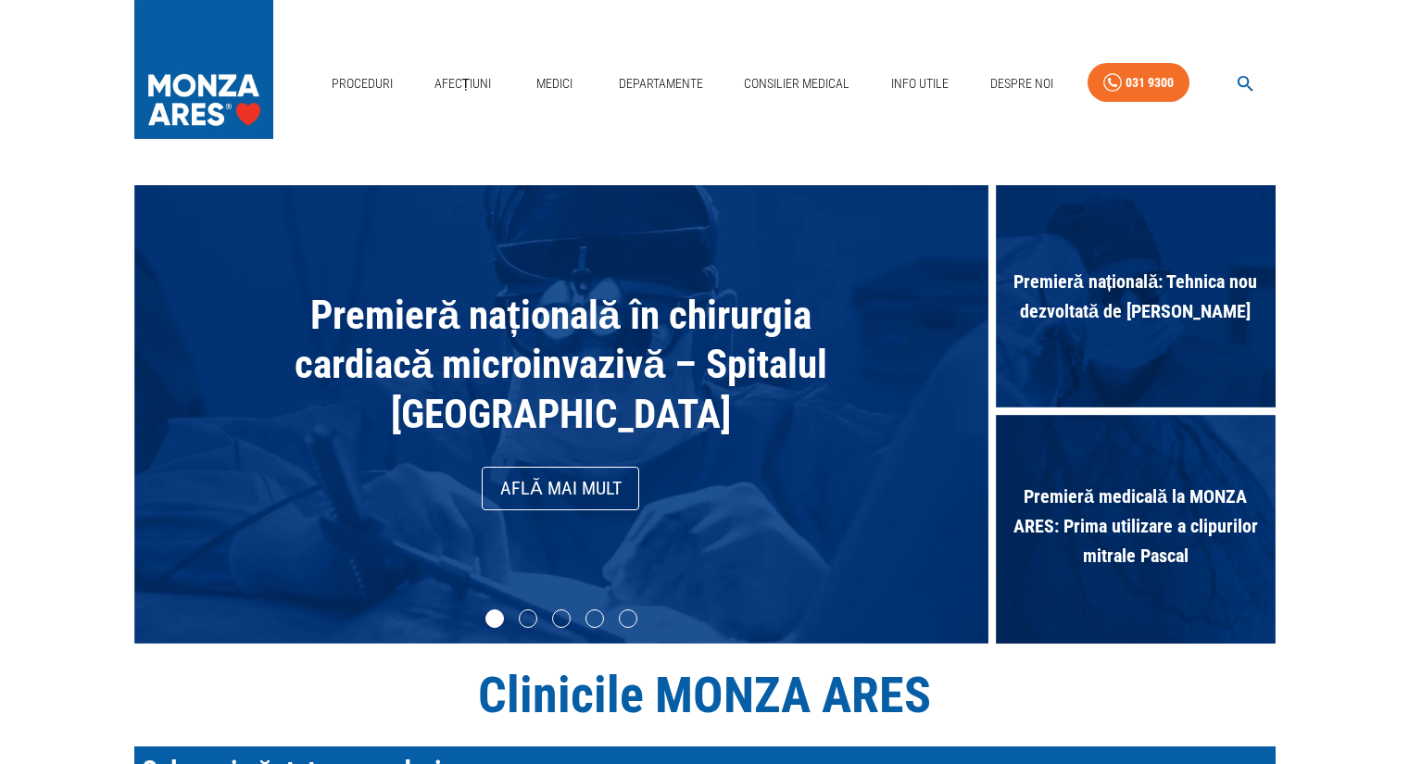
click at [207, 59] on img at bounding box center [203, 65] width 139 height 130
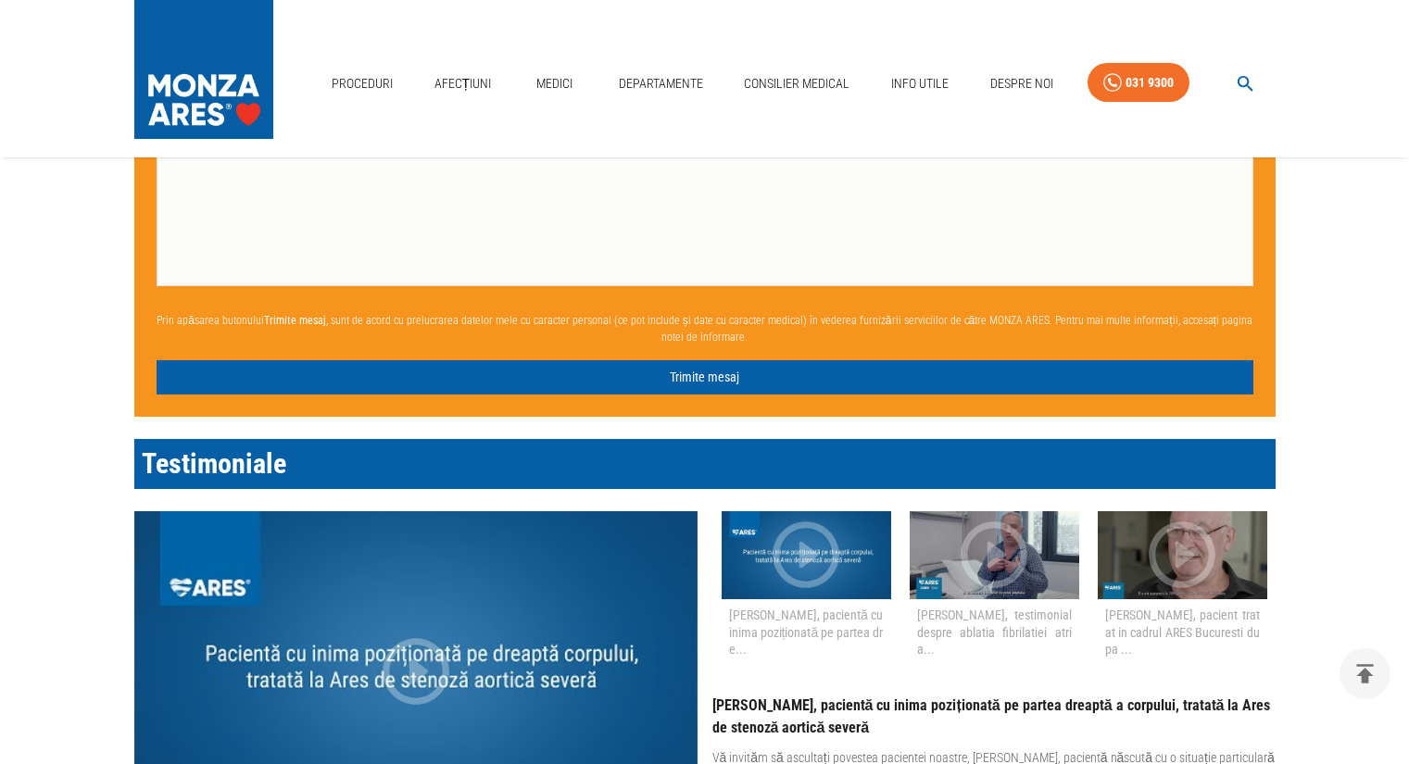
scroll to position [679, 0]
